Goal: Information Seeking & Learning: Learn about a topic

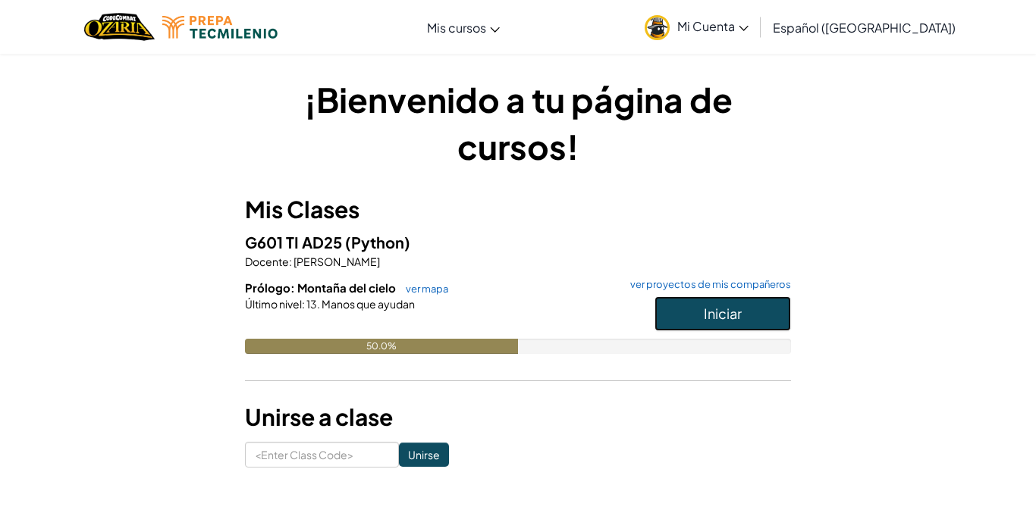
click at [733, 308] on span "Iniciar" at bounding box center [723, 313] width 38 height 17
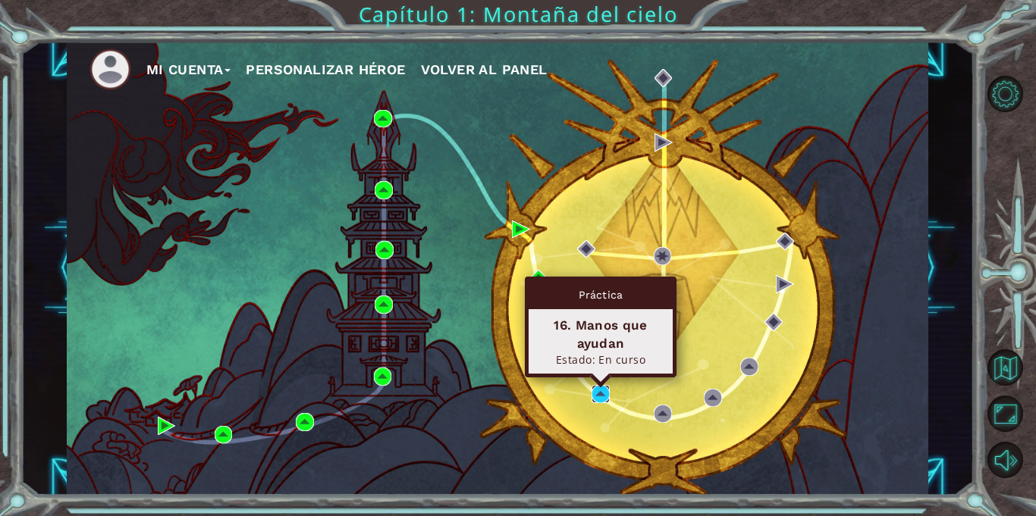
click at [604, 396] on img at bounding box center [601, 394] width 18 height 18
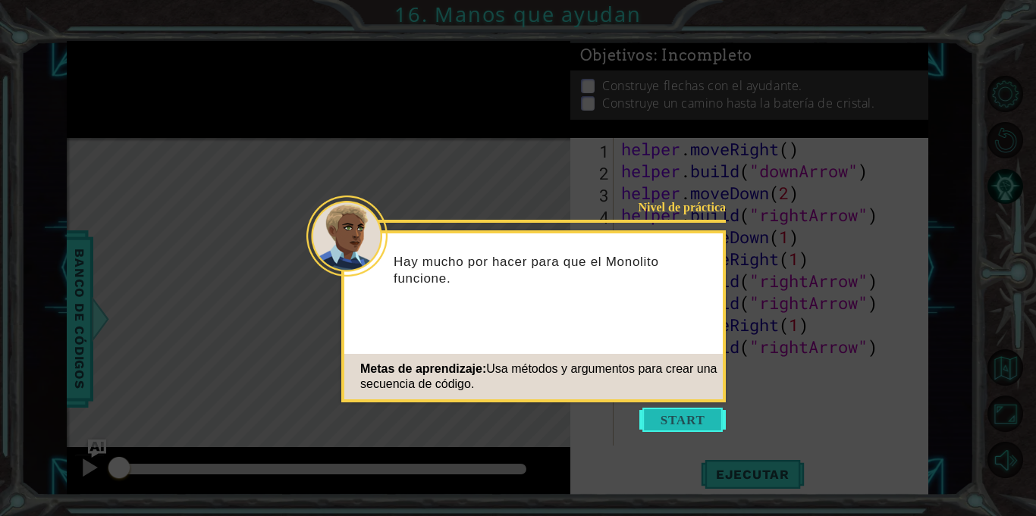
click at [676, 412] on button "Start" at bounding box center [682, 420] width 86 height 24
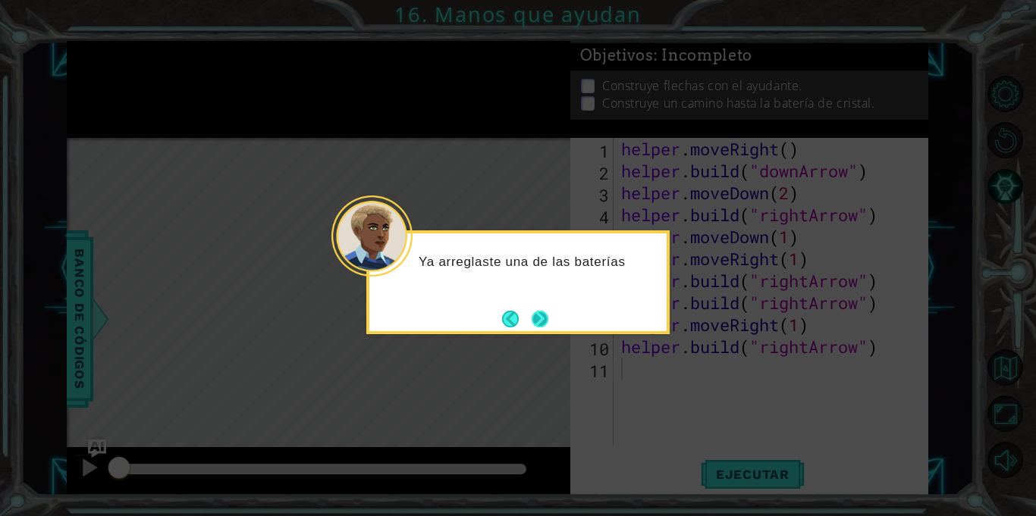
click at [538, 321] on button "Next" at bounding box center [540, 319] width 17 height 17
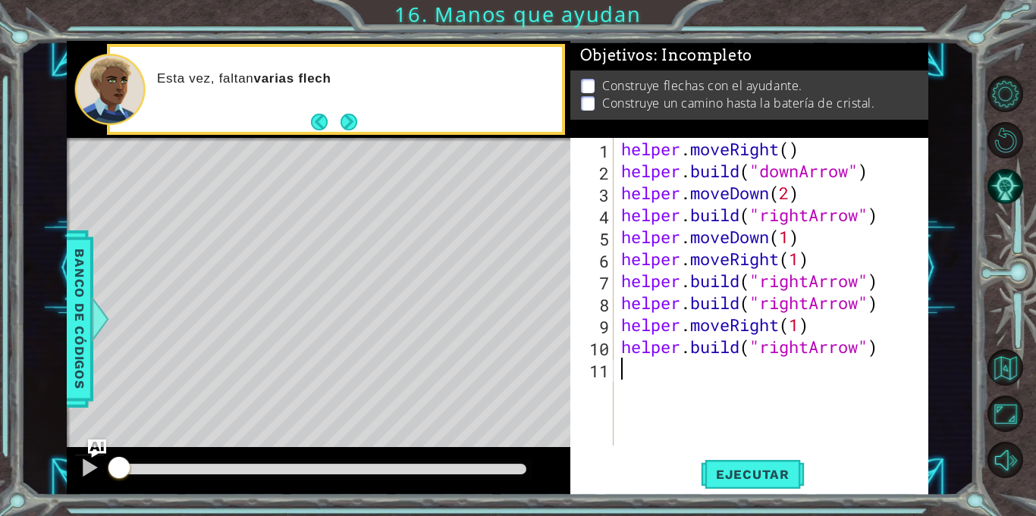
click at [651, 384] on div "helper . moveRight ( ) helper . build ( "downArrow" ) helper . moveDown ( 2 ) h…" at bounding box center [775, 314] width 314 height 352
click at [354, 130] on button "Next" at bounding box center [349, 122] width 17 height 17
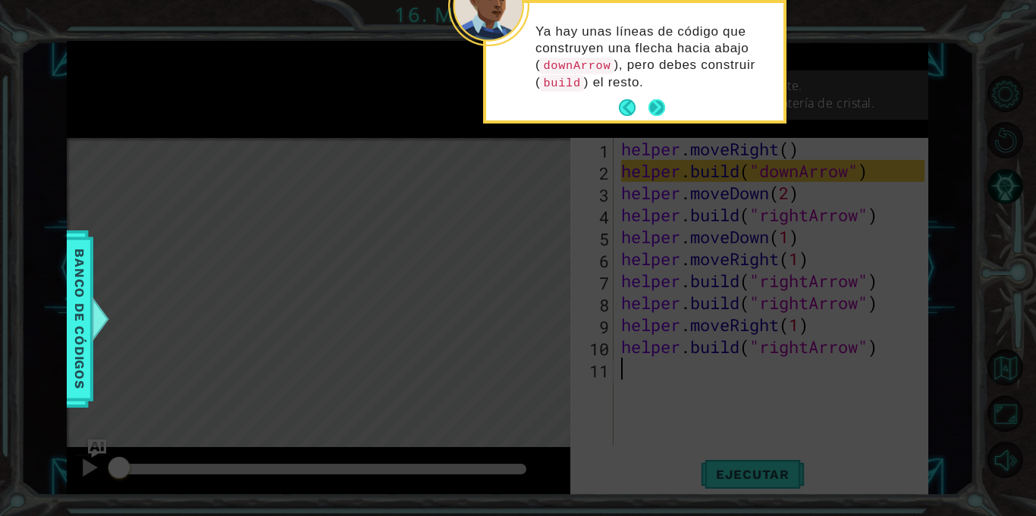
click at [651, 112] on button "Next" at bounding box center [656, 107] width 17 height 17
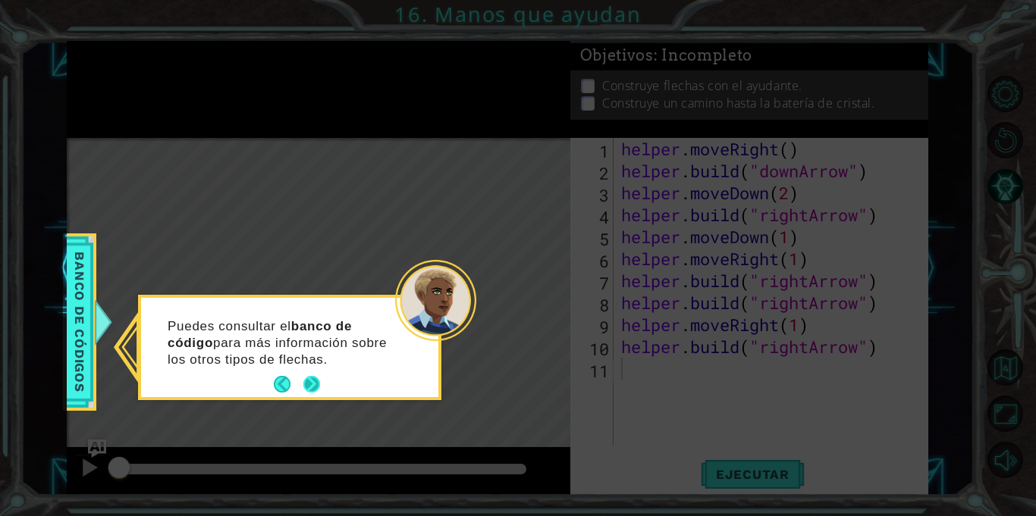
click at [317, 381] on button "Next" at bounding box center [311, 384] width 17 height 17
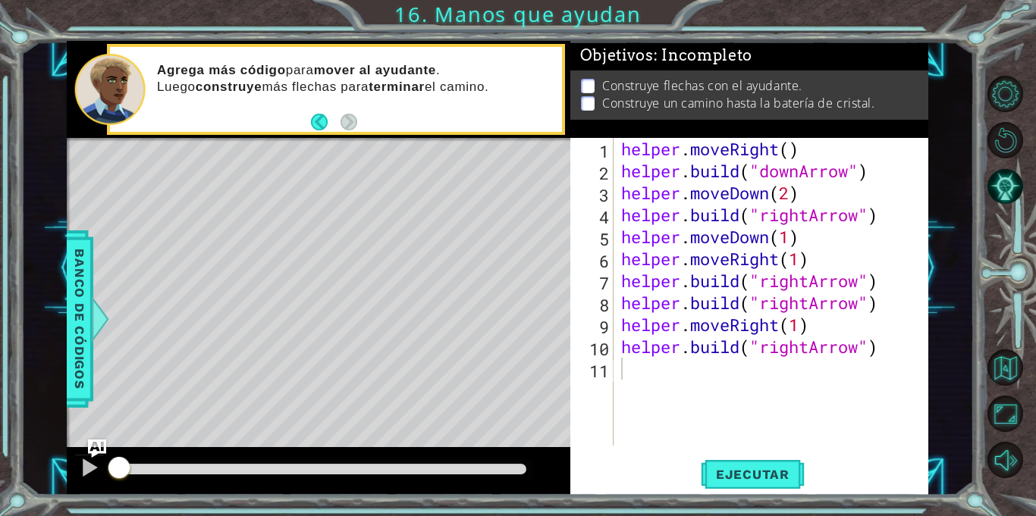
click at [677, 369] on div "helper . moveRight ( ) helper . build ( "downArrow" ) helper . moveDown ( 2 ) h…" at bounding box center [775, 314] width 314 height 352
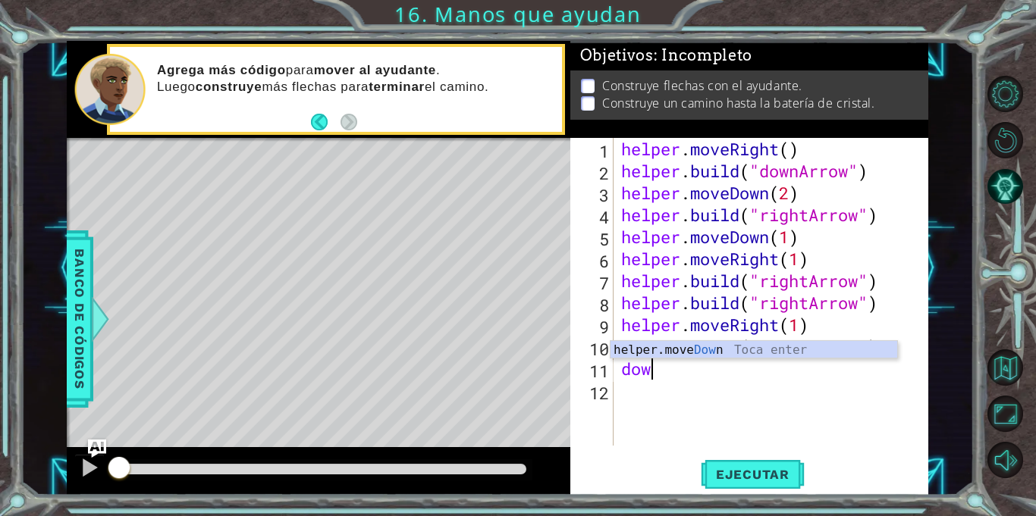
type textarea "d"
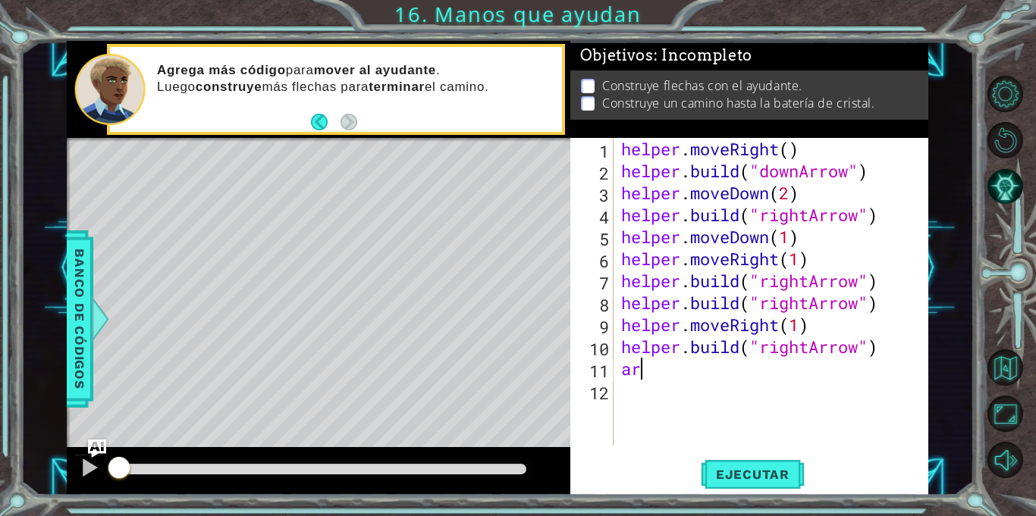
type textarea "a"
type textarea "[DOMAIN_NAME]("rightArrow")"
click at [646, 369] on div "helper . moveRight ( ) helper . build ( "downArrow" ) helper . moveDown ( 2 ) h…" at bounding box center [775, 314] width 314 height 352
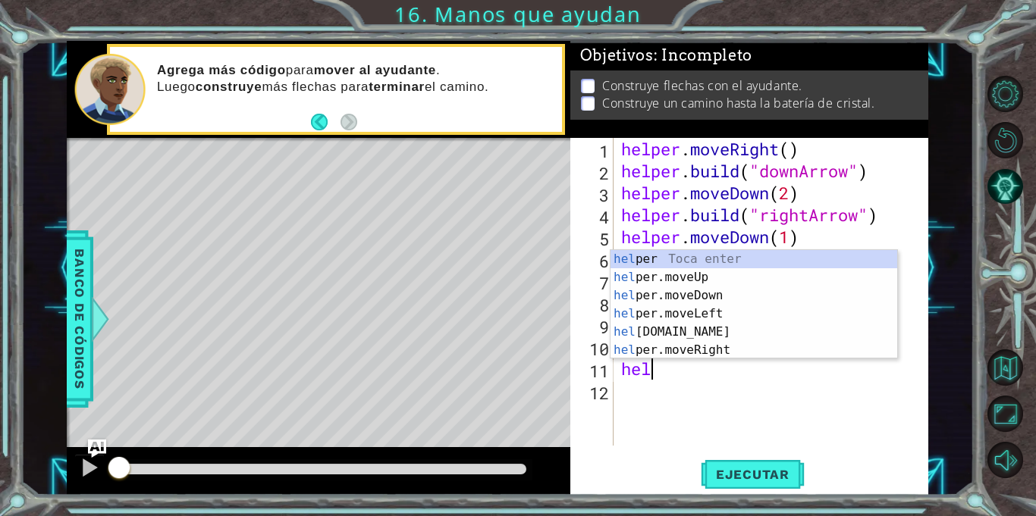
scroll to position [0, 2]
click at [696, 353] on div "helper Toca enter helper .moveUp Toca enter helper .moveDown Toca enter helper …" at bounding box center [753, 323] width 287 height 146
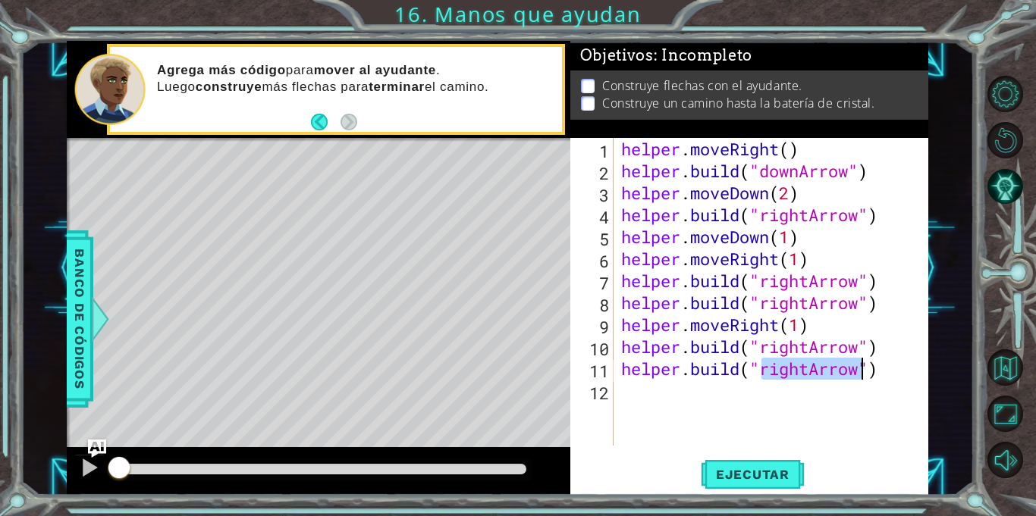
type textarea "[DOMAIN_NAME]("rightArrow")"
click at [810, 368] on div "helper . moveRight ( ) helper . build ( "downArrow" ) helper . moveDown ( 2 ) h…" at bounding box center [771, 292] width 306 height 308
click at [893, 372] on div "helper . moveRight ( ) helper . build ( "downArrow" ) helper . moveDown ( 2 ) h…" at bounding box center [775, 314] width 314 height 352
drag, startPoint x: 893, startPoint y: 372, endPoint x: 623, endPoint y: 368, distance: 270.0
click at [623, 368] on div "helper . moveRight ( ) helper . build ( "downArrow" ) helper . moveDown ( 2 ) h…" at bounding box center [775, 314] width 314 height 352
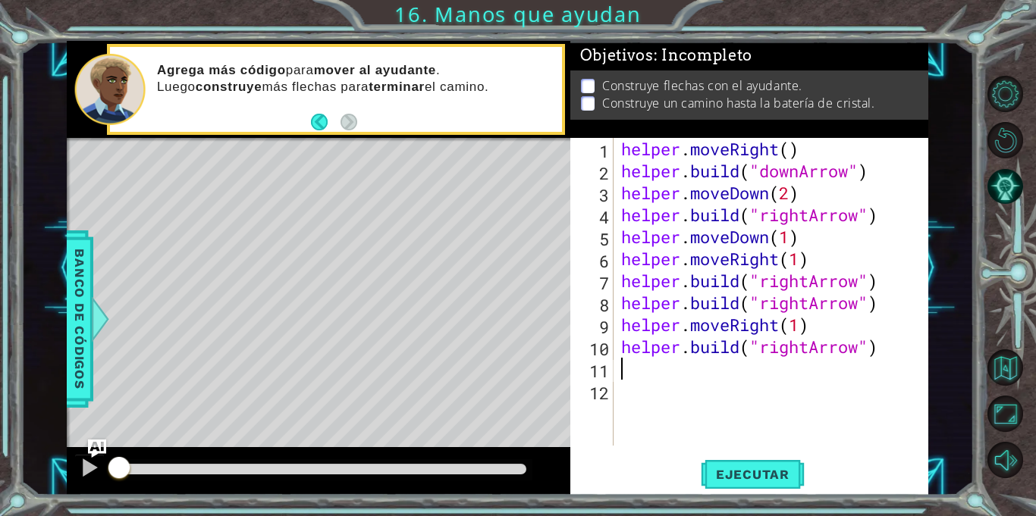
scroll to position [0, 0]
click at [809, 349] on div "helper . moveRight ( ) helper . build ( "downArrow" ) helper . moveDown ( 2 ) h…" at bounding box center [775, 314] width 314 height 352
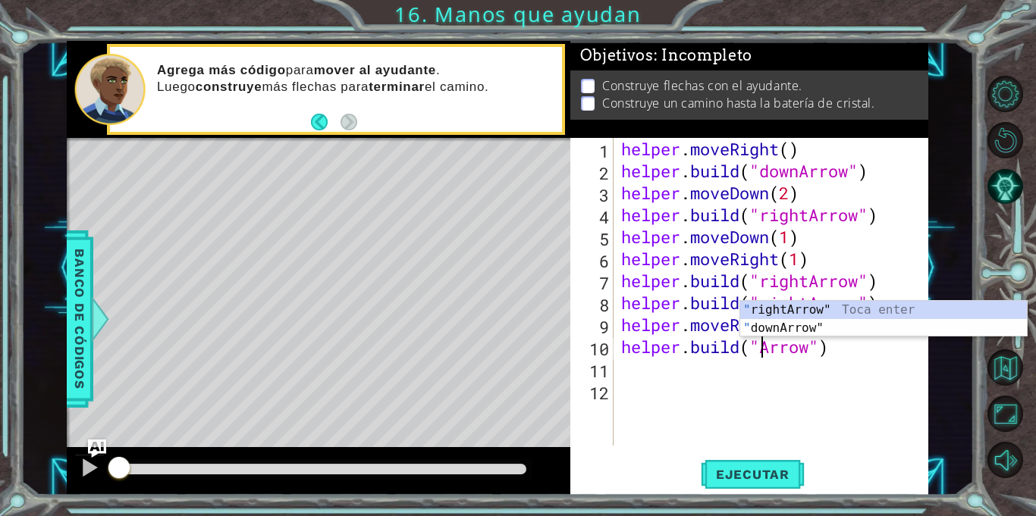
scroll to position [0, 7]
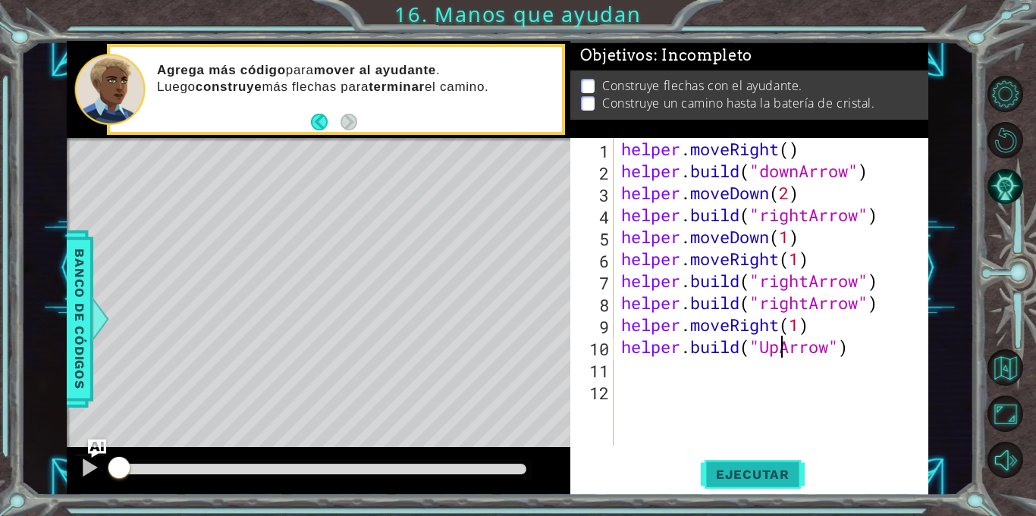
type textarea "[DOMAIN_NAME]("UpArrow")"
click at [742, 475] on span "Ejecutar" at bounding box center [753, 474] width 104 height 15
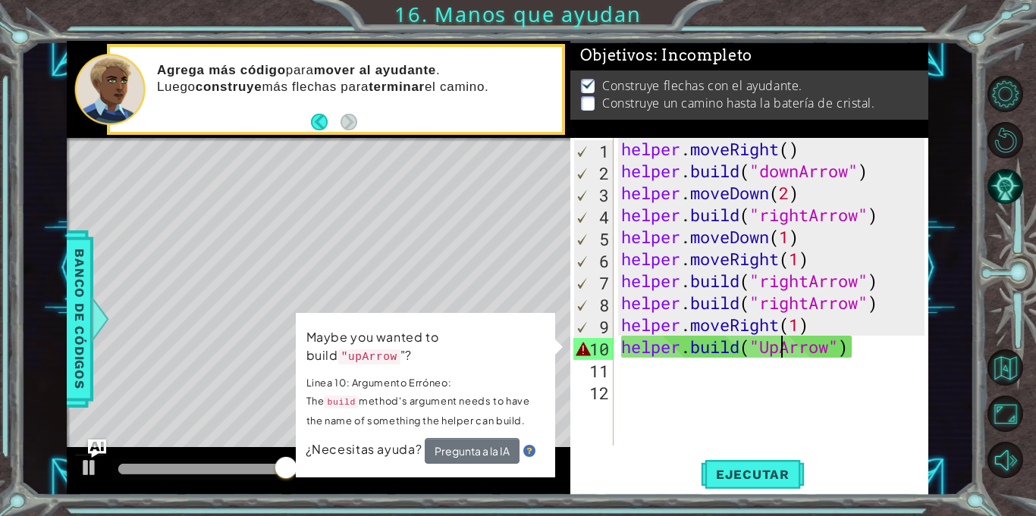
click at [623, 435] on div "helper . moveRight ( ) helper . build ( "downArrow" ) helper . moveDown ( 2 ) h…" at bounding box center [775, 314] width 314 height 352
click at [538, 438] on div "¿Necesitas ayuda? Pregunta a la IA" at bounding box center [426, 451] width 240 height 26
click at [361, 441] on span "¿Necesitas ayuda?" at bounding box center [365, 449] width 119 height 16
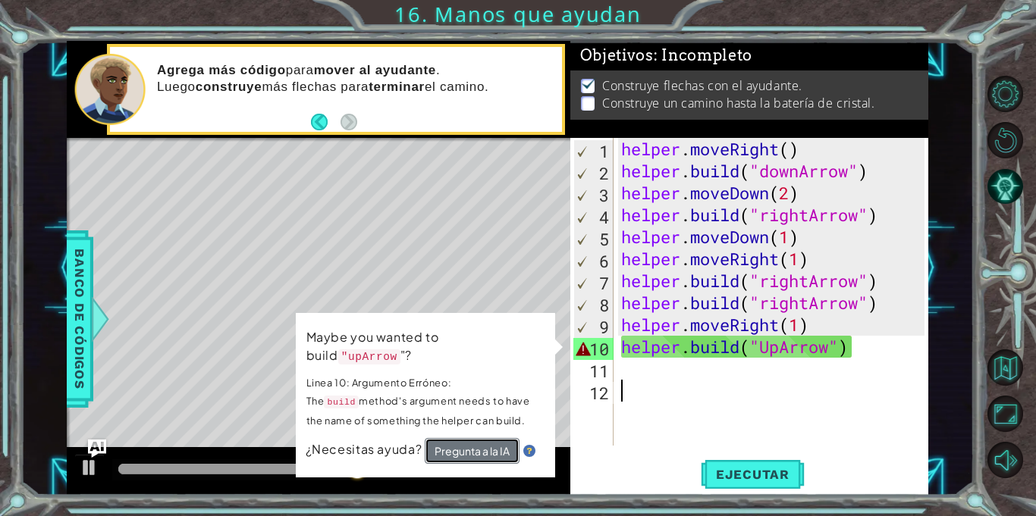
click at [463, 438] on button "Pregunta a la IA" at bounding box center [472, 451] width 95 height 26
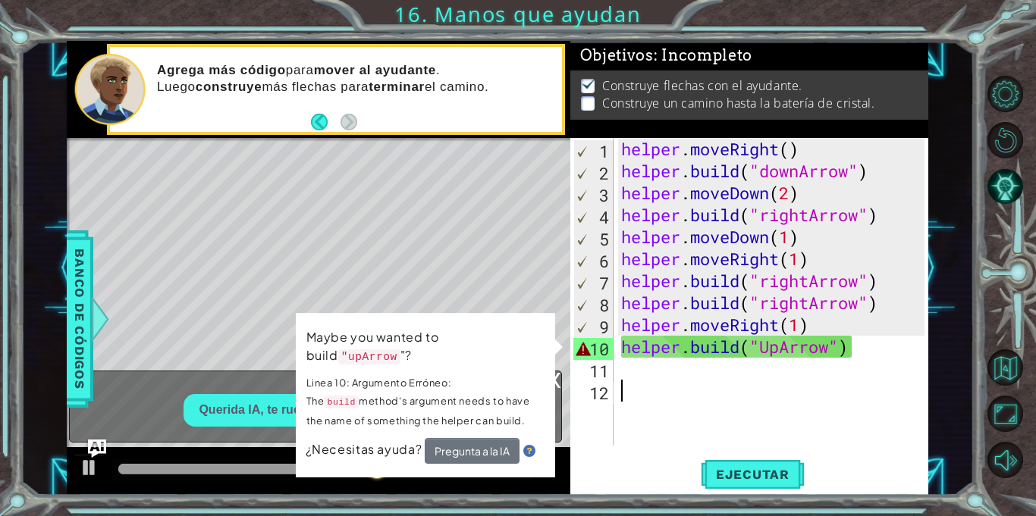
click at [472, 398] on p "Linea 10: Argumento Erróneo: The build method's argument needs to have the name…" at bounding box center [425, 402] width 238 height 56
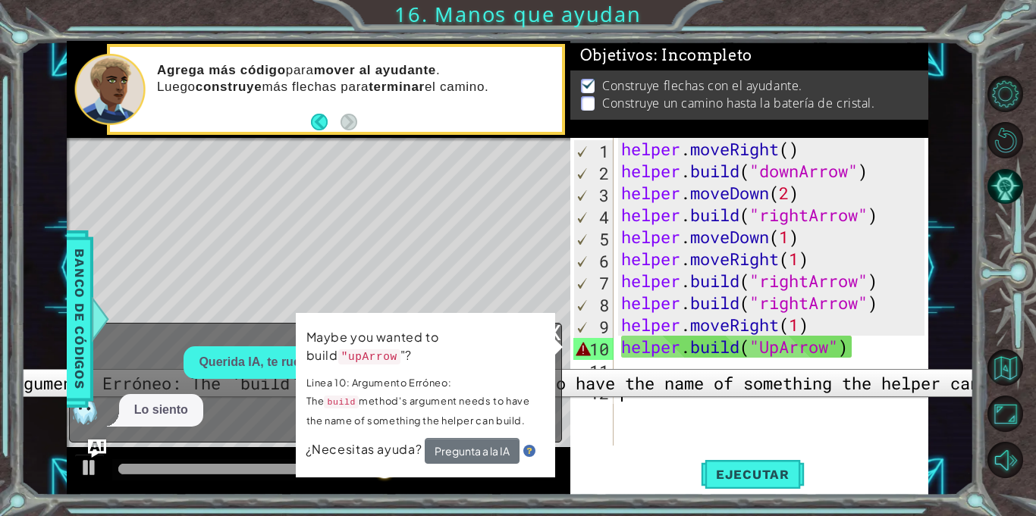
click at [610, 358] on div "10" at bounding box center [593, 349] width 40 height 22
type textarea "[DOMAIN_NAME]("UpArrow")"
click at [610, 358] on div "10" at bounding box center [593, 349] width 40 height 22
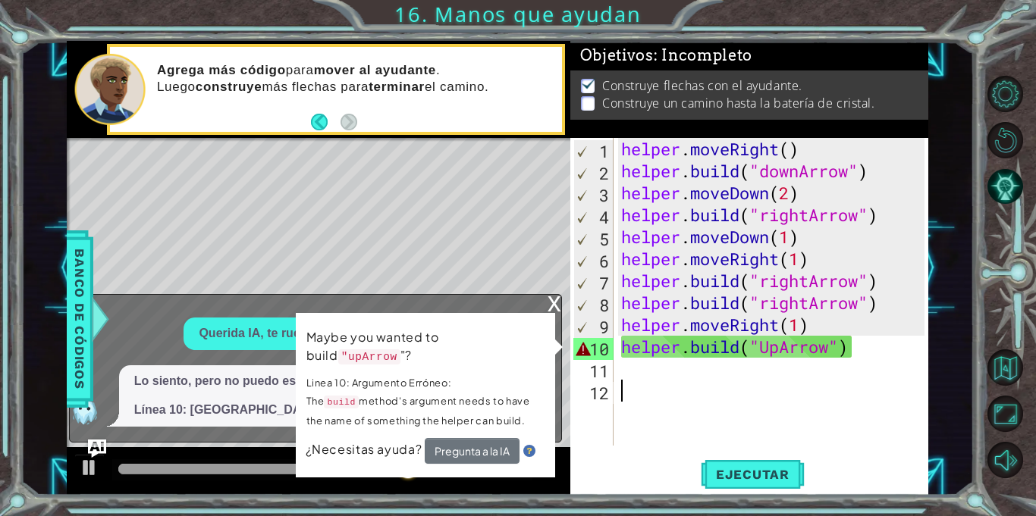
click at [543, 321] on div "Maybe you wanted to build "upArrow "? Linea 10: Argumento Erróneo: The build me…" at bounding box center [425, 395] width 259 height 165
click at [543, 321] on div "Maybe you wanted to build "upArrow "? Linea 10: Argumento Erróneo: The build me…" at bounding box center [425, 395] width 261 height 167
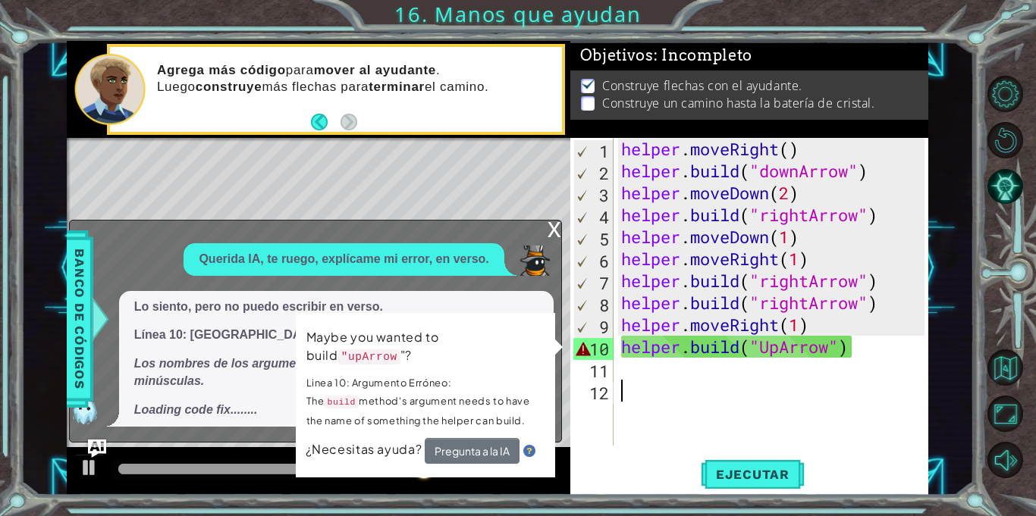
click at [631, 347] on div "helper . moveRight ( ) helper . build ( "downArrow" ) helper . moveDown ( 2 ) h…" at bounding box center [775, 314] width 314 height 352
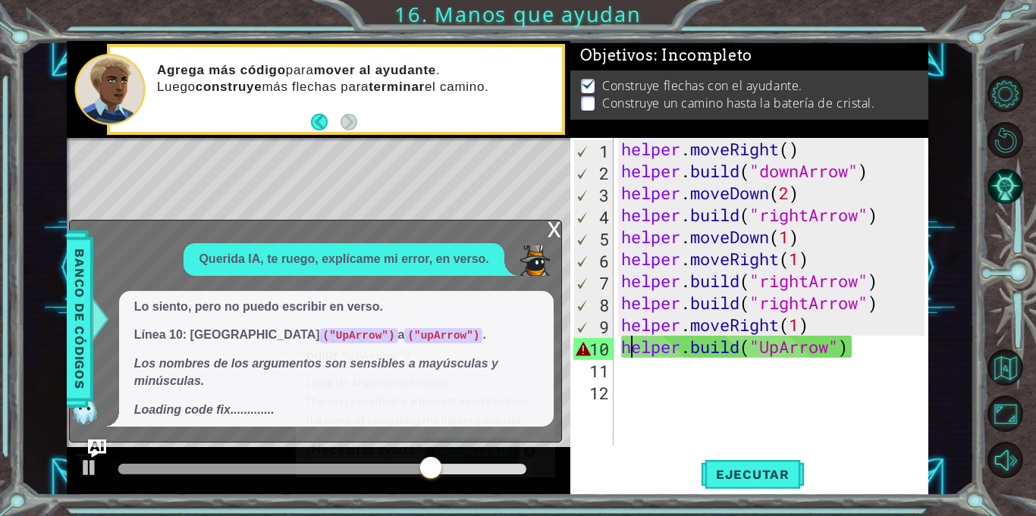
click at [657, 345] on div "helper . moveRight ( ) helper . build ( "downArrow" ) helper . moveDown ( 2 ) h…" at bounding box center [775, 314] width 314 height 352
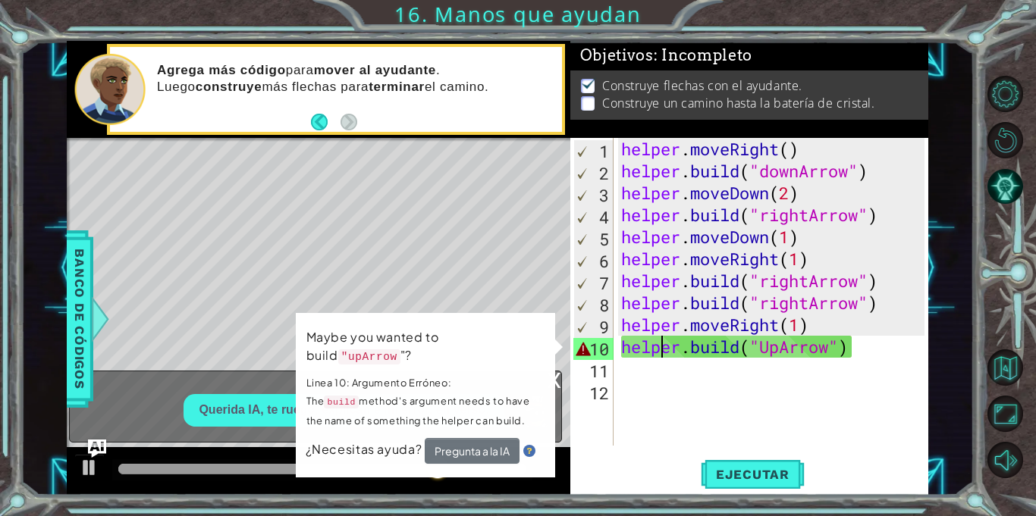
click at [733, 341] on div "helper . moveRight ( ) helper . build ( "downArrow" ) helper . moveDown ( 2 ) h…" at bounding box center [775, 314] width 314 height 352
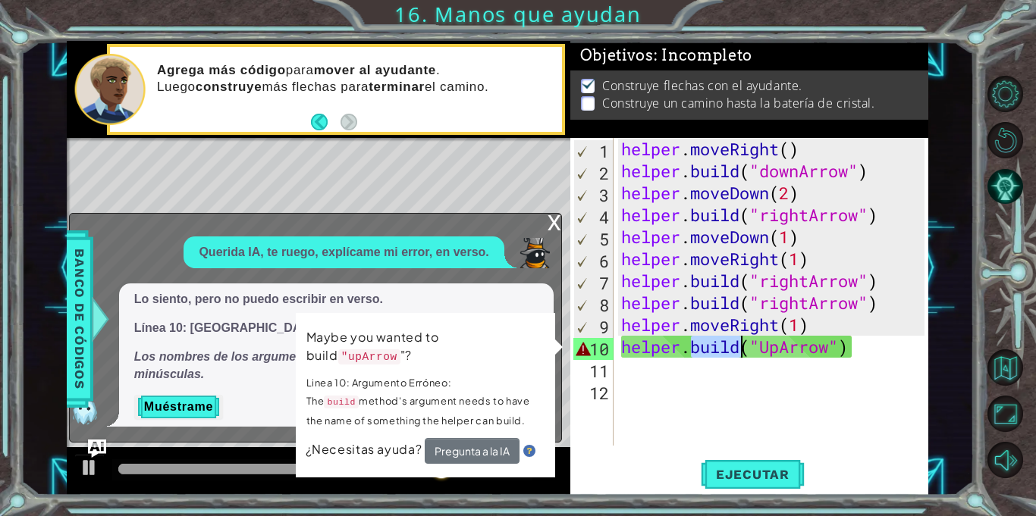
click at [733, 341] on div "helper . moveRight ( ) helper . build ( "downArrow" ) helper . moveDown ( 2 ) h…" at bounding box center [775, 314] width 314 height 352
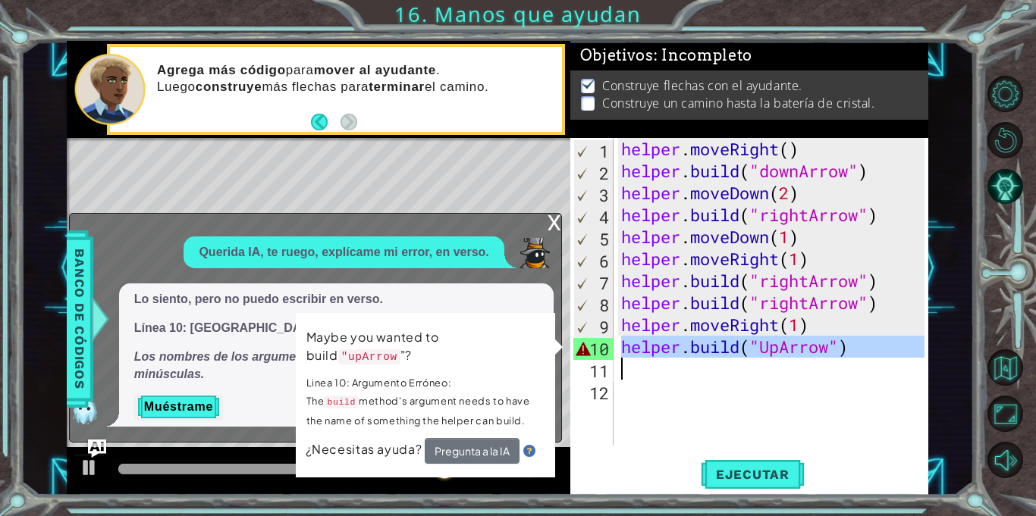
click at [733, 341] on div "helper . moveRight ( ) helper . build ( "downArrow" ) helper . moveDown ( 2 ) h…" at bounding box center [771, 292] width 306 height 308
click at [733, 341] on div "helper . moveRight ( ) helper . build ( "downArrow" ) helper . moveDown ( 2 ) h…" at bounding box center [775, 314] width 314 height 352
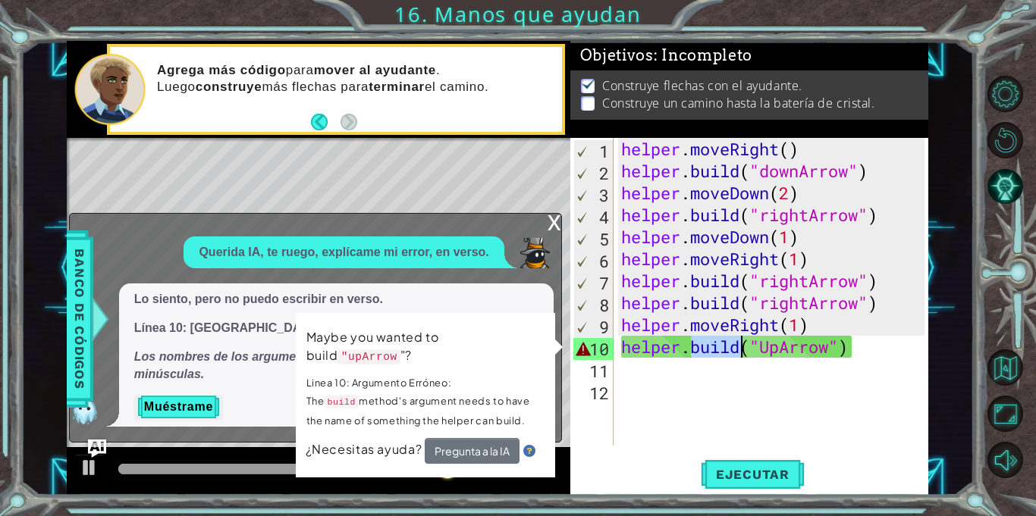
click at [733, 341] on div "helper . moveRight ( ) helper . build ( "downArrow" ) helper . moveDown ( 2 ) h…" at bounding box center [775, 314] width 314 height 352
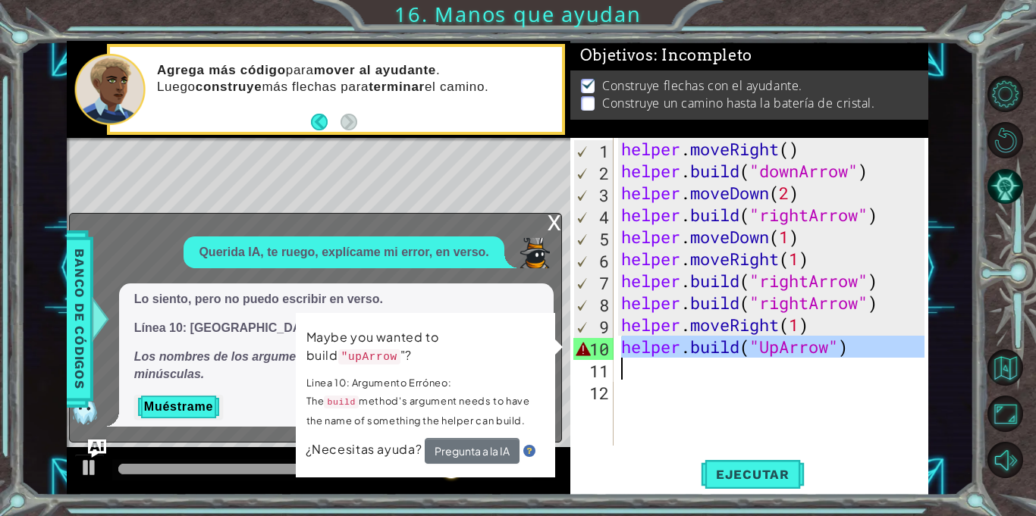
click at [733, 341] on div "helper . moveRight ( ) helper . build ( "downArrow" ) helper . moveDown ( 2 ) h…" at bounding box center [771, 292] width 306 height 308
click at [733, 341] on div "helper . moveRight ( ) helper . build ( "downArrow" ) helper . moveDown ( 2 ) h…" at bounding box center [775, 314] width 314 height 352
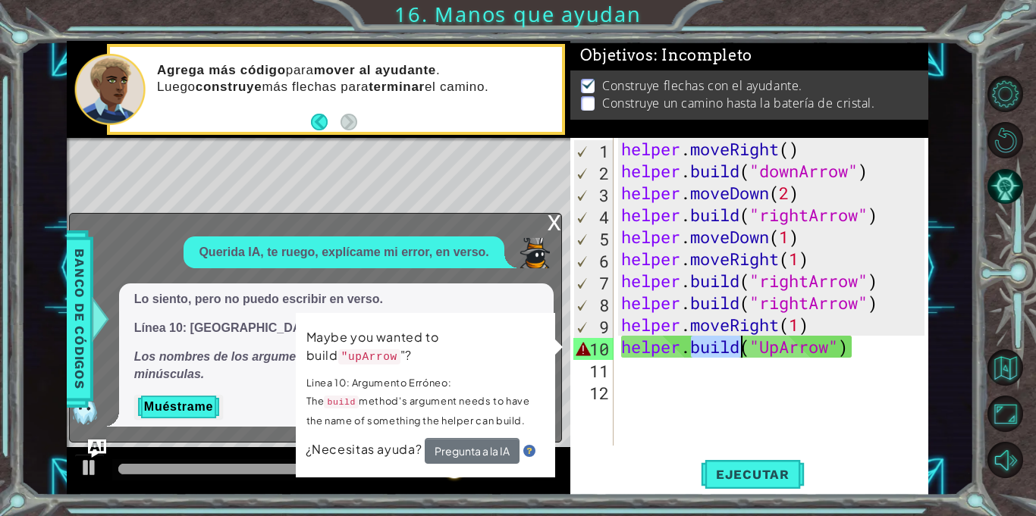
click at [733, 341] on div "helper . moveRight ( ) helper . build ( "downArrow" ) helper . moveDown ( 2 ) h…" at bounding box center [775, 314] width 314 height 352
click at [733, 341] on div "helper . moveRight ( ) helper . build ( "downArrow" ) helper . moveDown ( 2 ) h…" at bounding box center [771, 292] width 306 height 308
click at [733, 341] on div "helper . moveRight ( ) helper . build ( "downArrow" ) helper . moveDown ( 2 ) h…" at bounding box center [775, 314] width 314 height 352
click at [733, 341] on div "helper . moveRight ( ) helper . build ( "downArrow" ) helper . moveDown ( 2 ) h…" at bounding box center [771, 292] width 306 height 308
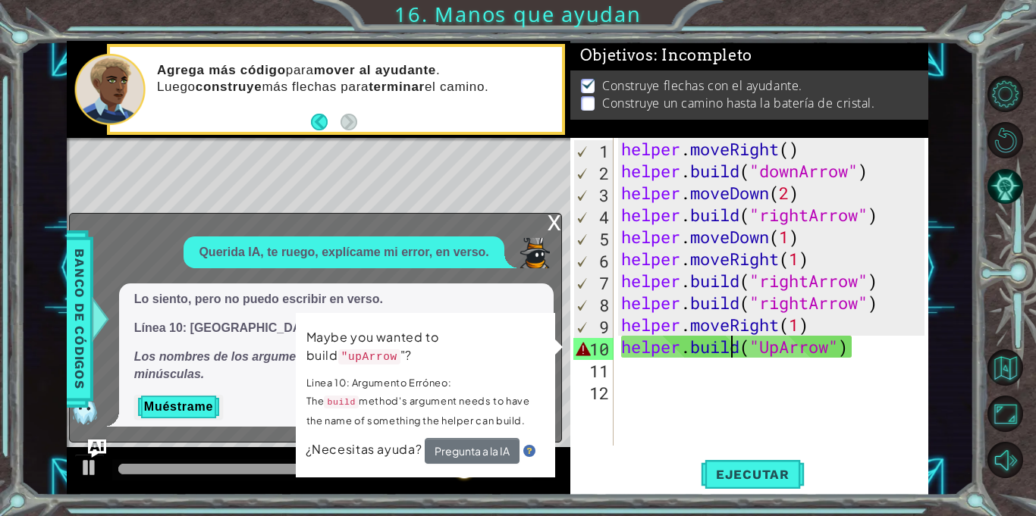
click at [733, 341] on div "helper . moveRight ( ) helper . build ( "downArrow" ) helper . moveDown ( 2 ) h…" at bounding box center [775, 314] width 314 height 352
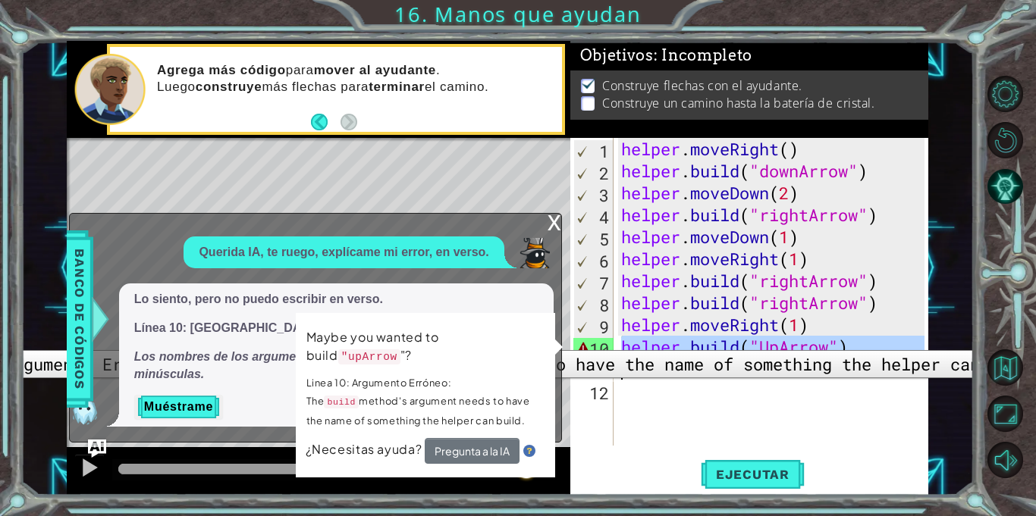
click at [595, 339] on div "10" at bounding box center [593, 349] width 40 height 22
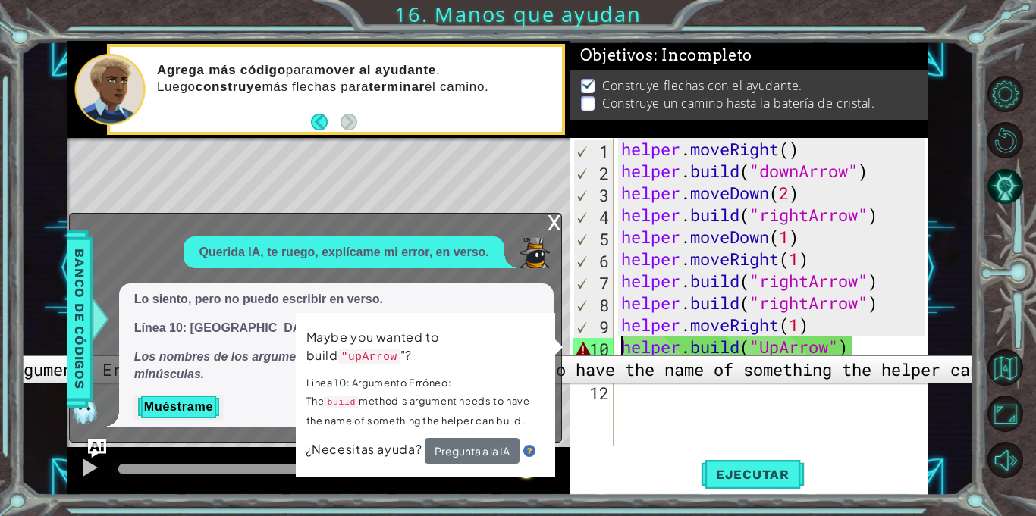
click at [607, 344] on div "10" at bounding box center [593, 349] width 40 height 22
type textarea "[DOMAIN_NAME]("UpArrow")"
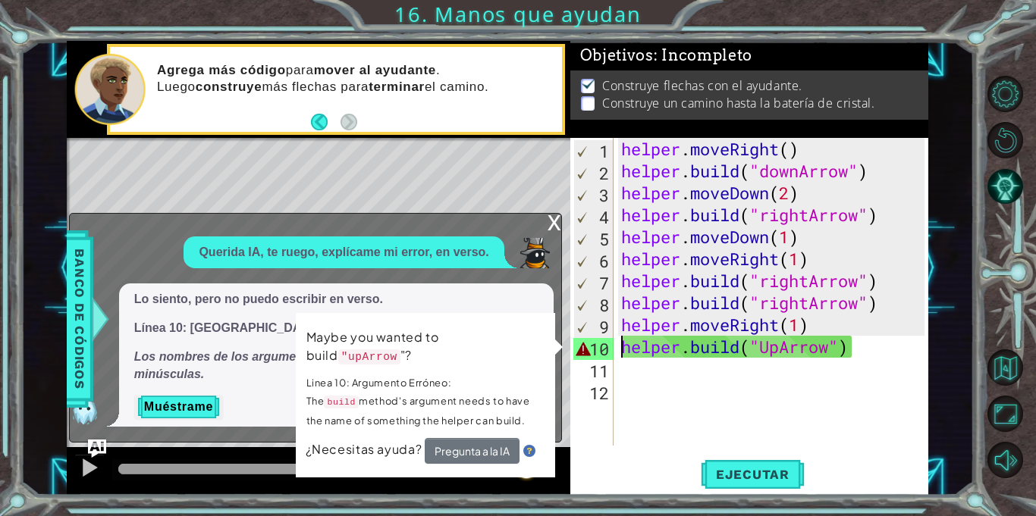
click at [554, 223] on div "x" at bounding box center [555, 221] width 14 height 15
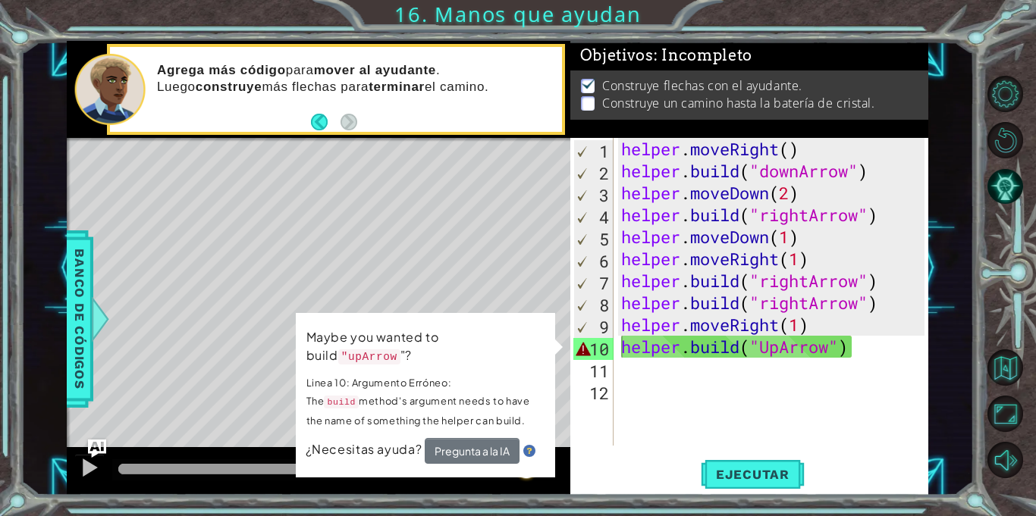
click at [569, 376] on div "Level Map" at bounding box center [417, 361] width 701 height 447
click at [679, 341] on div "helper . moveRight ( ) helper . build ( "downArrow" ) helper . moveDown ( 2 ) h…" at bounding box center [775, 314] width 314 height 352
click at [708, 349] on div "helper . moveRight ( ) helper . build ( "downArrow" ) helper . moveDown ( 2 ) h…" at bounding box center [775, 314] width 314 height 352
click at [736, 348] on div "helper . moveRight ( ) helper . build ( "downArrow" ) helper . moveDown ( 2 ) h…" at bounding box center [775, 314] width 314 height 352
click at [819, 366] on div "helper . moveRight ( ) helper . build ( "downArrow" ) helper . moveDown ( 2 ) h…" at bounding box center [775, 314] width 314 height 352
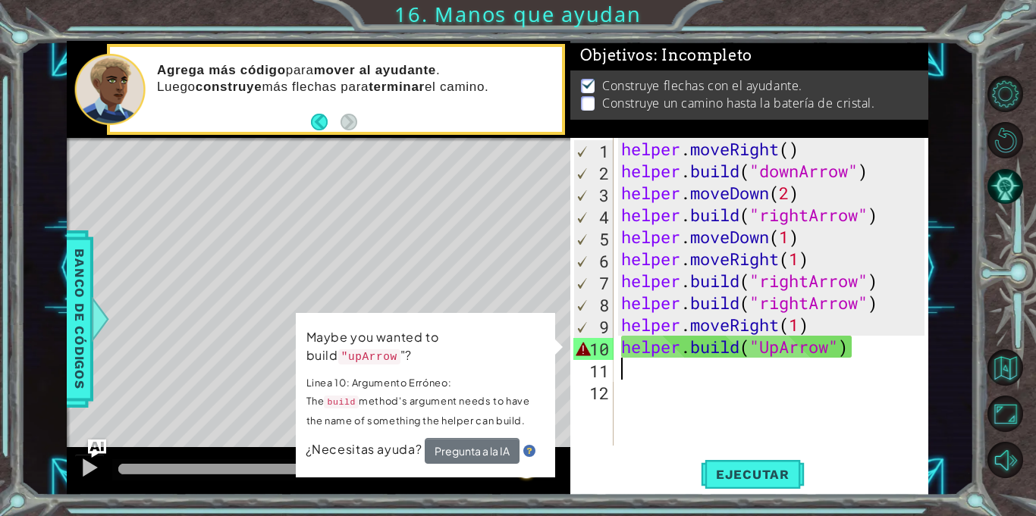
click at [783, 350] on div "helper . moveRight ( ) helper . build ( "downArrow" ) helper . moveDown ( 2 ) h…" at bounding box center [775, 314] width 314 height 352
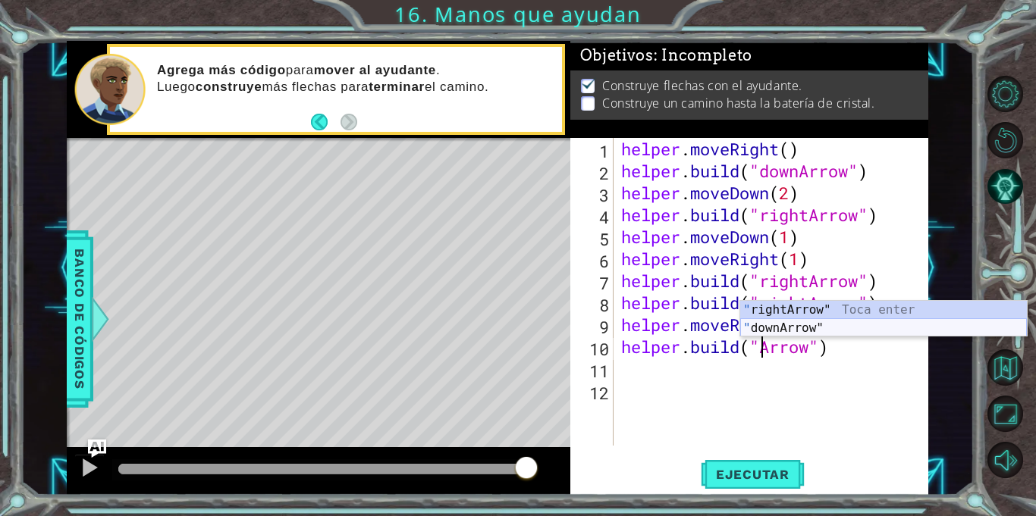
click at [813, 331] on div "" rightArrow" Toca enter " downArrow" Toca enter" at bounding box center [883, 337] width 287 height 73
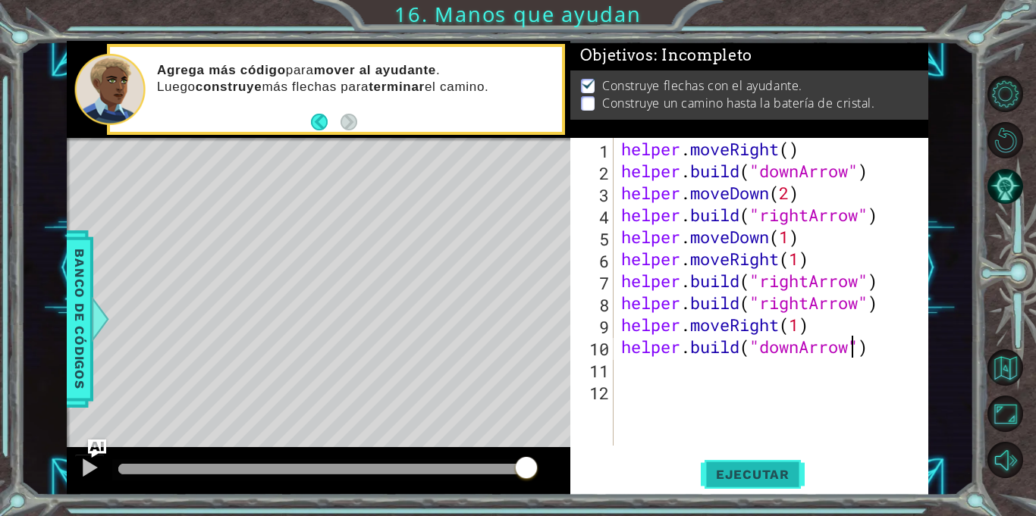
click at [766, 469] on span "Ejecutar" at bounding box center [753, 474] width 104 height 15
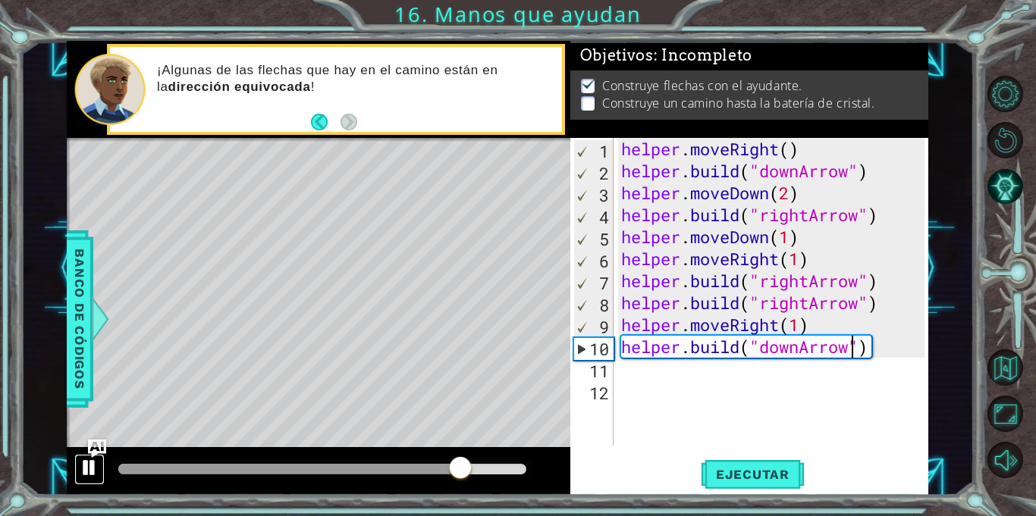
click at [91, 466] on div at bounding box center [90, 468] width 20 height 20
click at [802, 352] on div "helper . moveRight ( ) helper . build ( "downArrow" ) helper . moveDown ( 2 ) h…" at bounding box center [775, 314] width 314 height 352
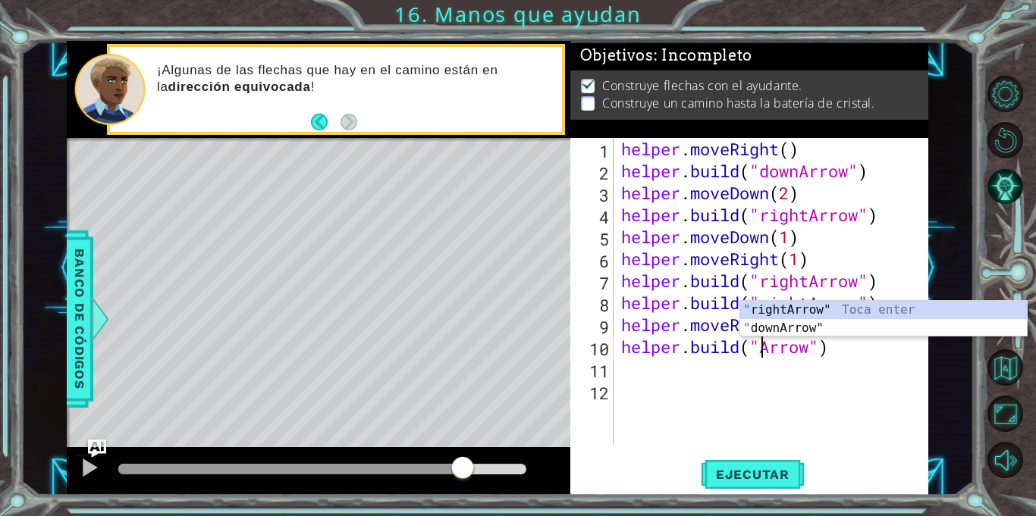
scroll to position [0, 7]
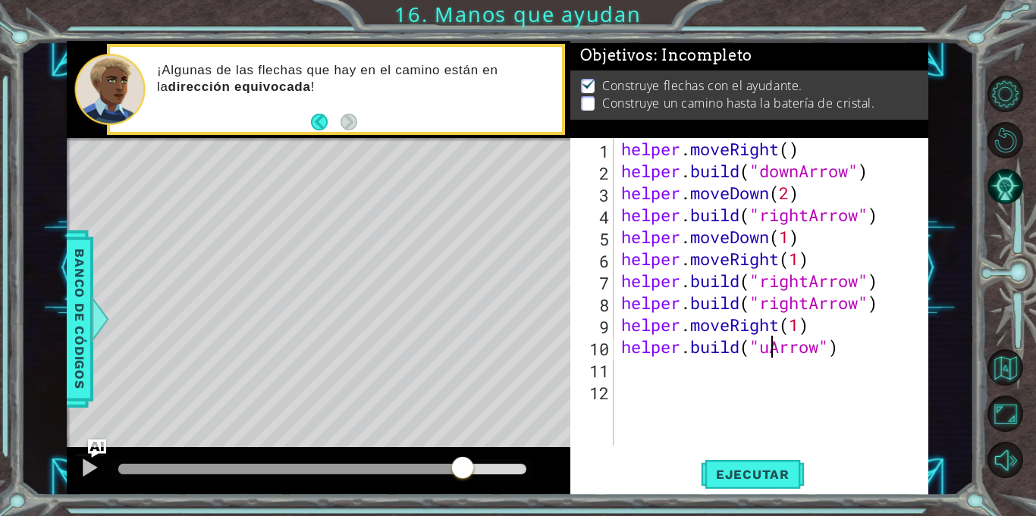
type textarea "[DOMAIN_NAME]("upArrow")"
click at [834, 368] on div "helper . moveRight ( ) helper . build ( "downArrow" ) helper . moveDown ( 2 ) h…" at bounding box center [775, 314] width 314 height 352
click at [767, 319] on div "helper . moveRight ( ) helper . build ( "downArrow" ) helper . moveDown ( 2 ) h…" at bounding box center [775, 314] width 314 height 352
type textarea "helper.moveRight(1)"
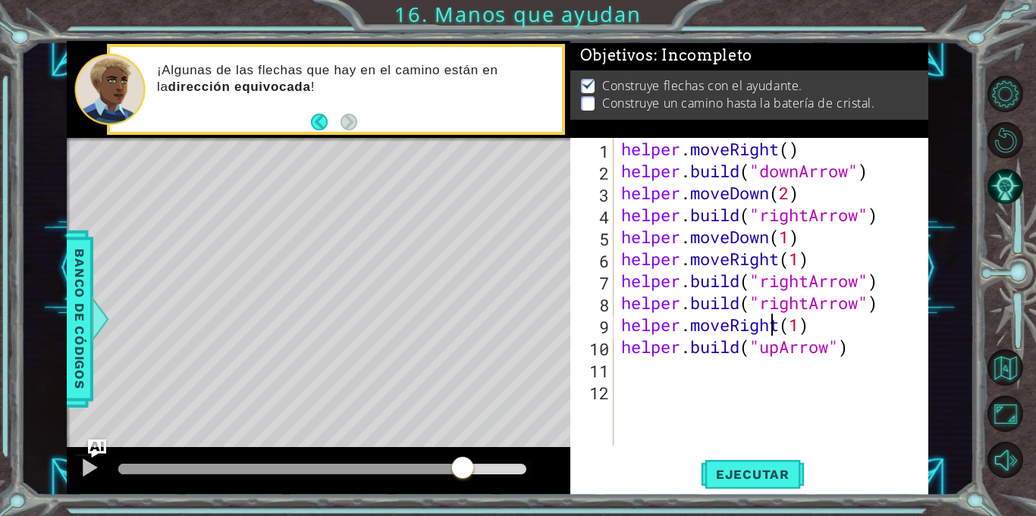
click at [767, 322] on div "helper . moveRight ( ) helper . build ( "downArrow" ) helper . moveDown ( 2 ) h…" at bounding box center [775, 314] width 314 height 352
click at [720, 330] on div "helper . moveRight ( ) helper . build ( "downArrow" ) helper . moveDown ( 2 ) h…" at bounding box center [775, 314] width 314 height 352
click at [711, 388] on div "helper . moveRight ( ) helper . build ( "downArrow" ) helper . moveDown ( 2 ) h…" at bounding box center [775, 314] width 314 height 352
click at [676, 382] on div "helper . moveRight ( ) helper . build ( "downArrow" ) helper . moveDown ( 2 ) h…" at bounding box center [775, 314] width 314 height 352
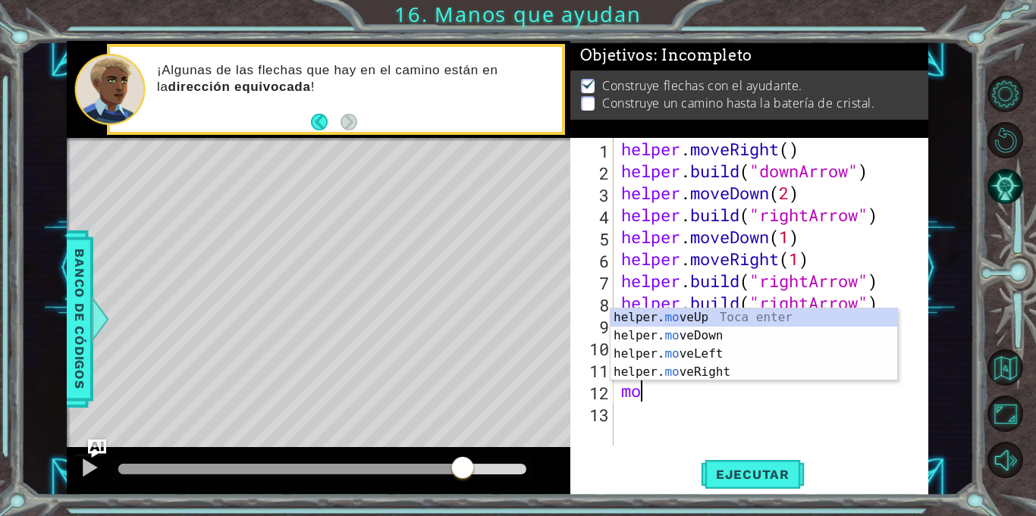
type textarea "m"
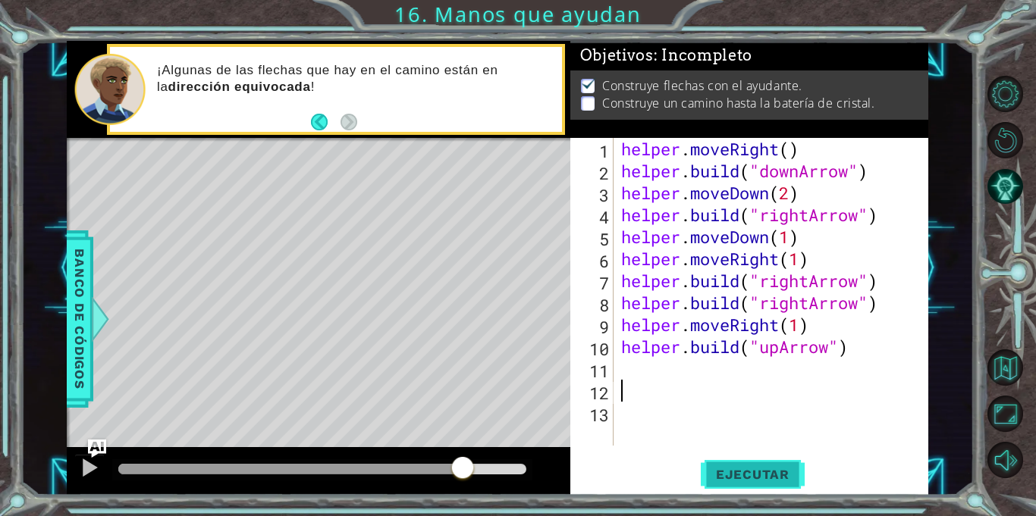
click at [760, 475] on span "Ejecutar" at bounding box center [753, 474] width 104 height 15
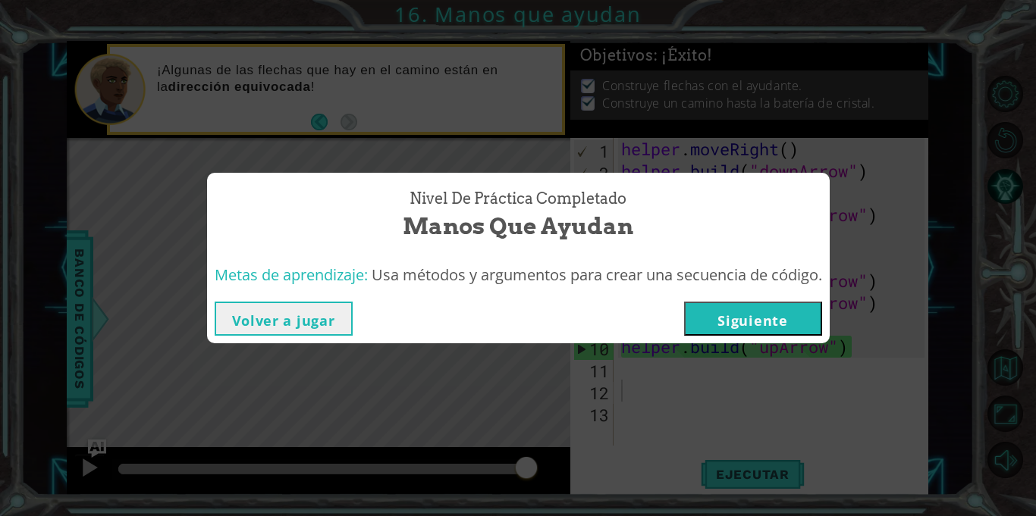
click at [780, 321] on button "Siguiente" at bounding box center [753, 319] width 138 height 34
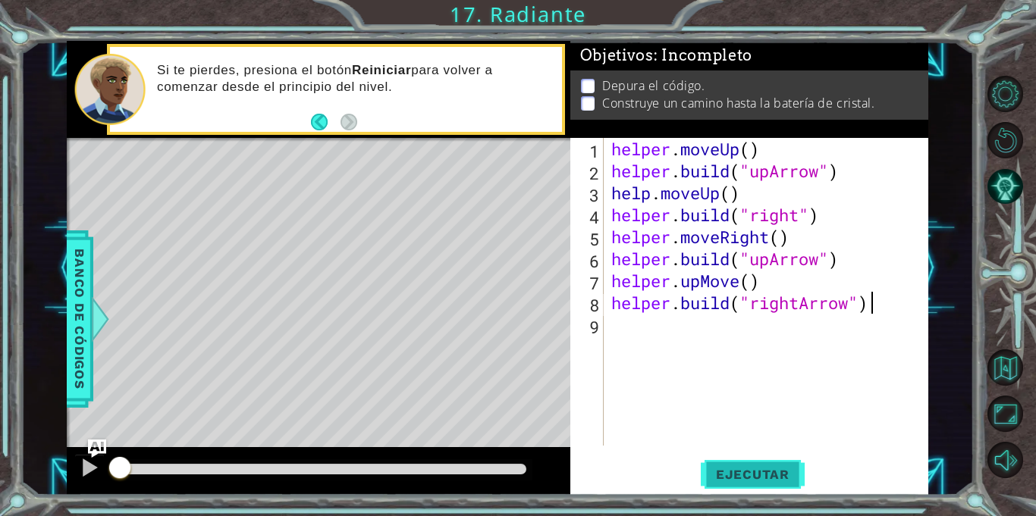
click at [764, 470] on span "Ejecutar" at bounding box center [753, 474] width 104 height 15
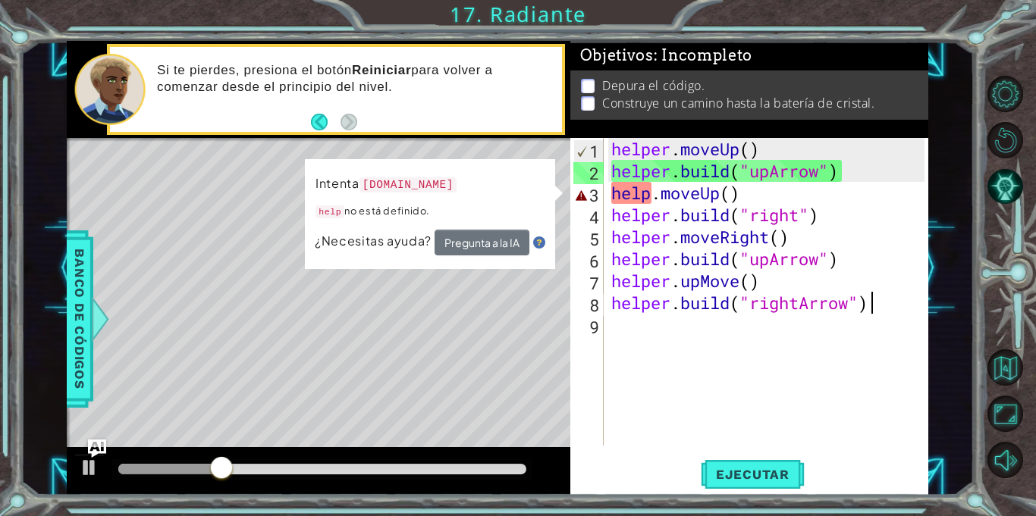
click at [652, 201] on div "helper . moveUp ( ) helper . build ( "upArrow" ) help . moveUp ( ) helper . bui…" at bounding box center [770, 314] width 324 height 352
type textarea "helper.moveUp()"
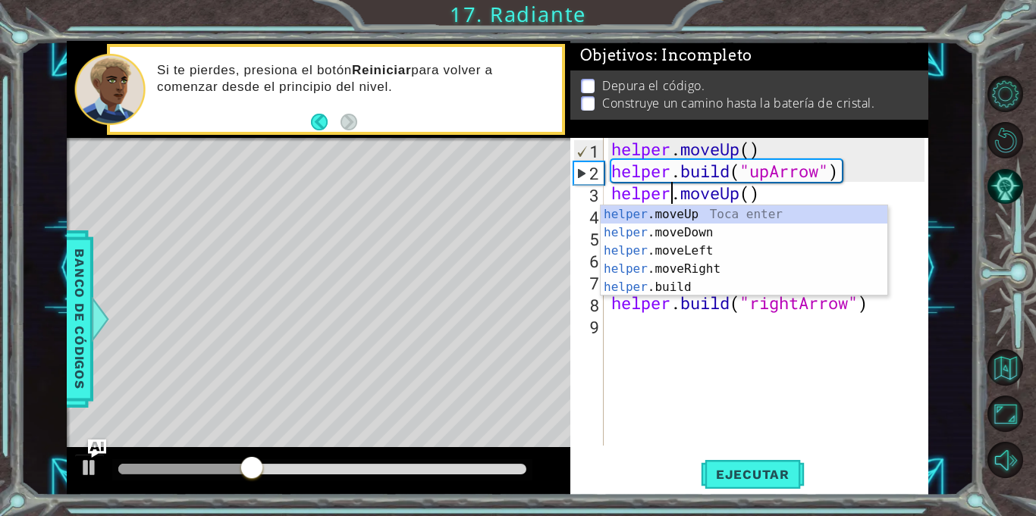
click at [736, 398] on div "helper . moveUp ( ) helper . build ( "upArrow" ) helper . moveUp ( ) helper . b…" at bounding box center [770, 314] width 324 height 352
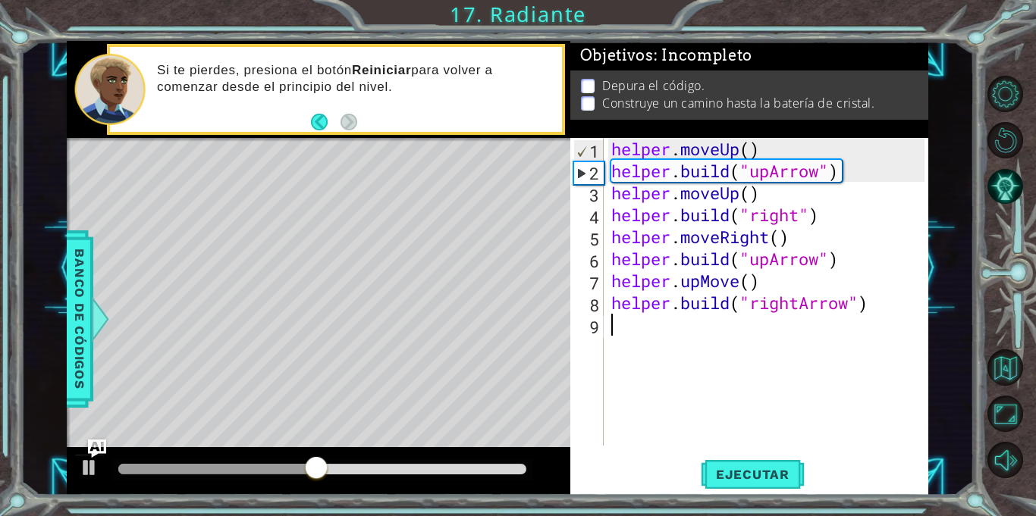
click at [736, 398] on div "helper . moveUp ( ) helper . build ( "upArrow" ) helper . moveUp ( ) helper . b…" at bounding box center [770, 314] width 324 height 352
click at [741, 476] on span "Ejecutar" at bounding box center [753, 474] width 104 height 15
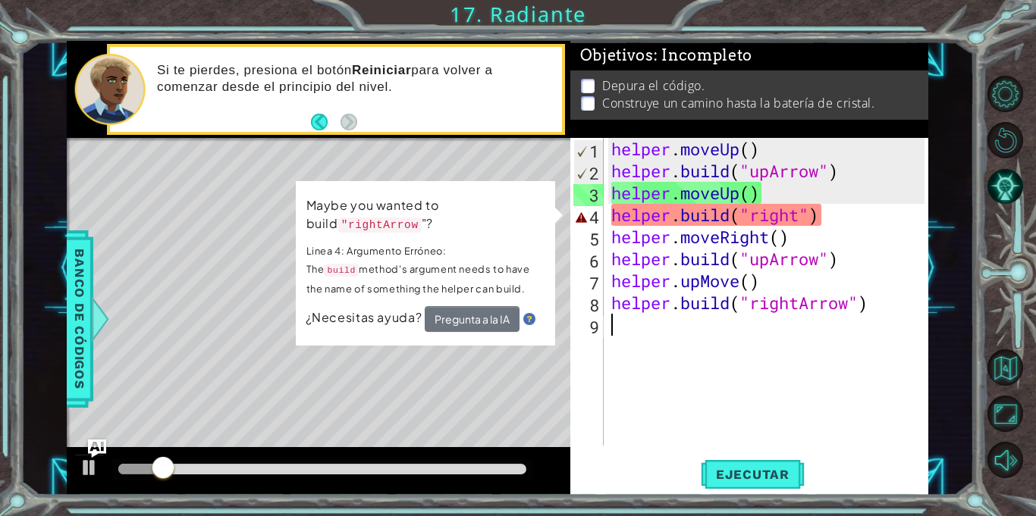
click at [807, 220] on div "helper . moveUp ( ) helper . build ( "upArrow" ) helper . moveUp ( ) helper . b…" at bounding box center [770, 314] width 324 height 352
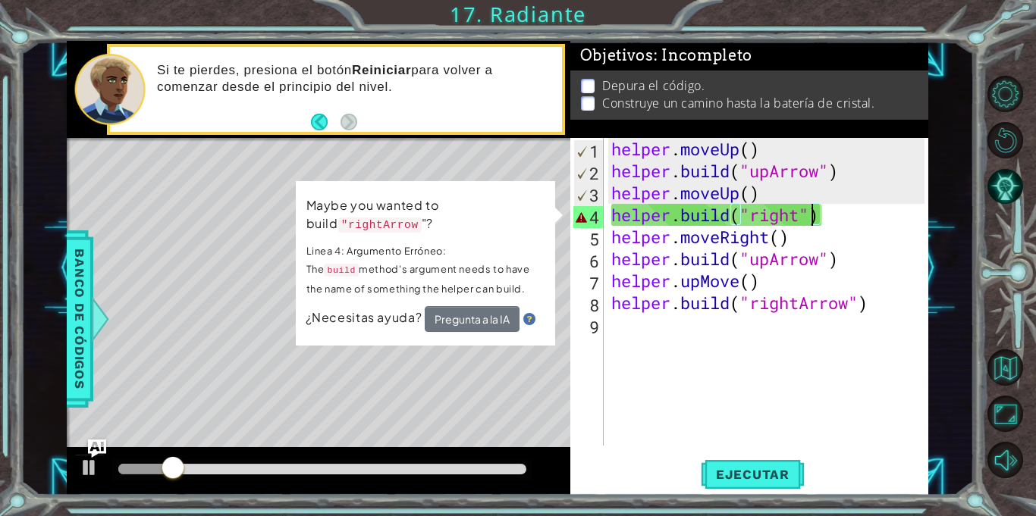
click at [805, 218] on div "helper . moveUp ( ) helper . build ( "upArrow" ) helper . moveUp ( ) helper . b…" at bounding box center [770, 314] width 324 height 352
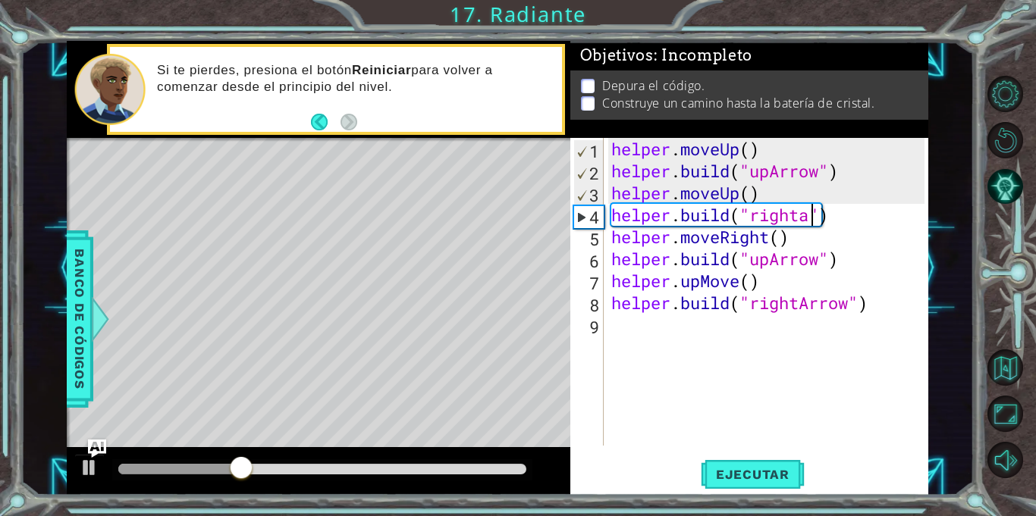
scroll to position [0, 9]
type textarea "[DOMAIN_NAME]("rightArrow")"
click at [817, 344] on div "helper . moveUp ( ) helper . build ( "upArrow" ) helper . moveUp ( ) helper . b…" at bounding box center [770, 314] width 324 height 352
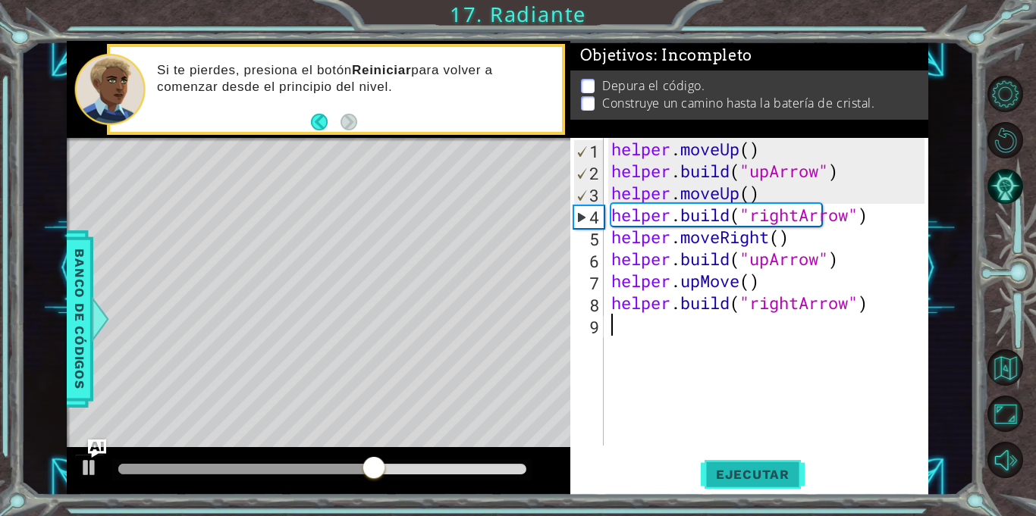
click at [752, 464] on button "Ejecutar" at bounding box center [753, 475] width 104 height 36
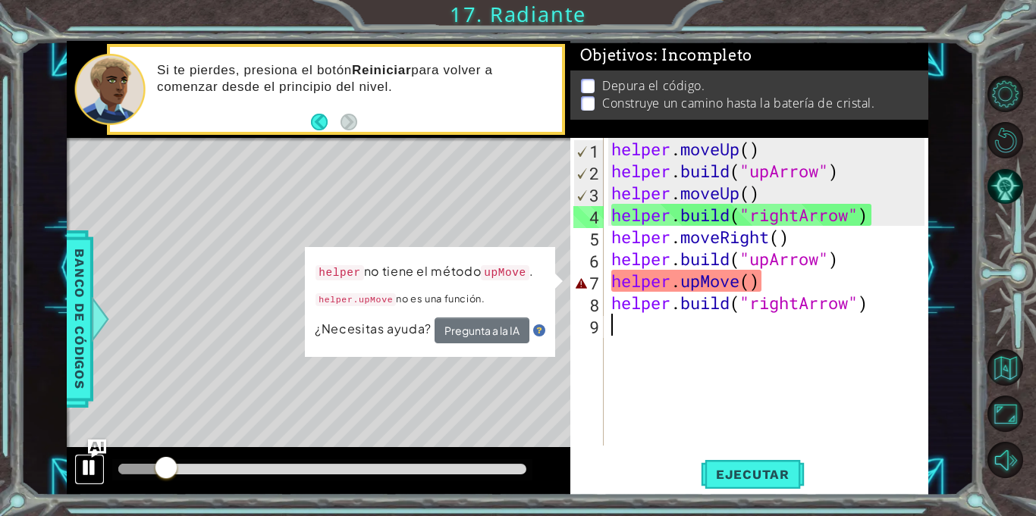
click at [89, 468] on div at bounding box center [90, 468] width 20 height 20
click at [757, 280] on div "helper . moveUp ( ) helper . build ( "upArrow" ) helper . moveUp ( ) helper . b…" at bounding box center [770, 314] width 324 height 352
click at [755, 278] on div "helper . moveUp ( ) helper . build ( "upArrow" ) helper . moveUp ( ) helper . b…" at bounding box center [770, 314] width 324 height 352
click at [753, 279] on div "helper . moveUp ( ) helper . build ( "upArrow" ) helper . moveUp ( ) helper . b…" at bounding box center [770, 314] width 324 height 352
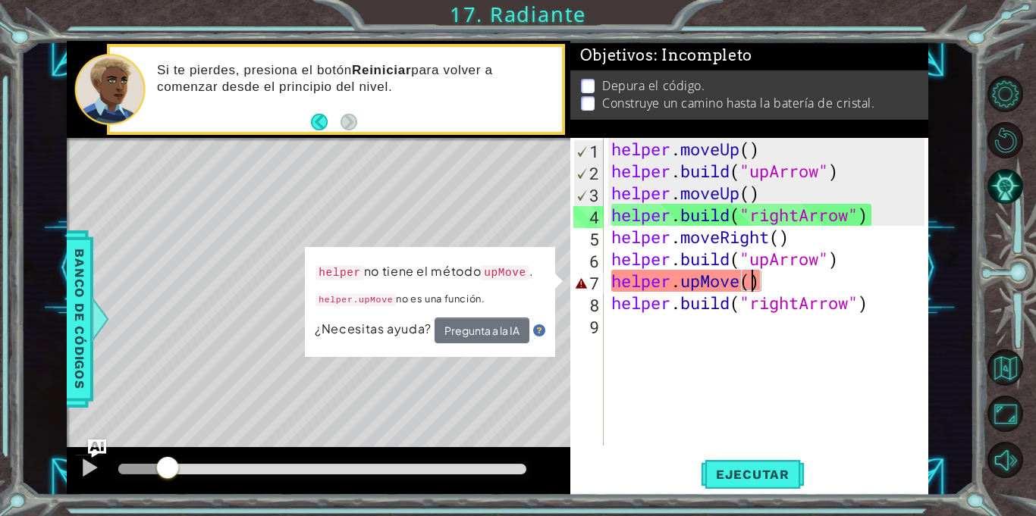
scroll to position [0, 6]
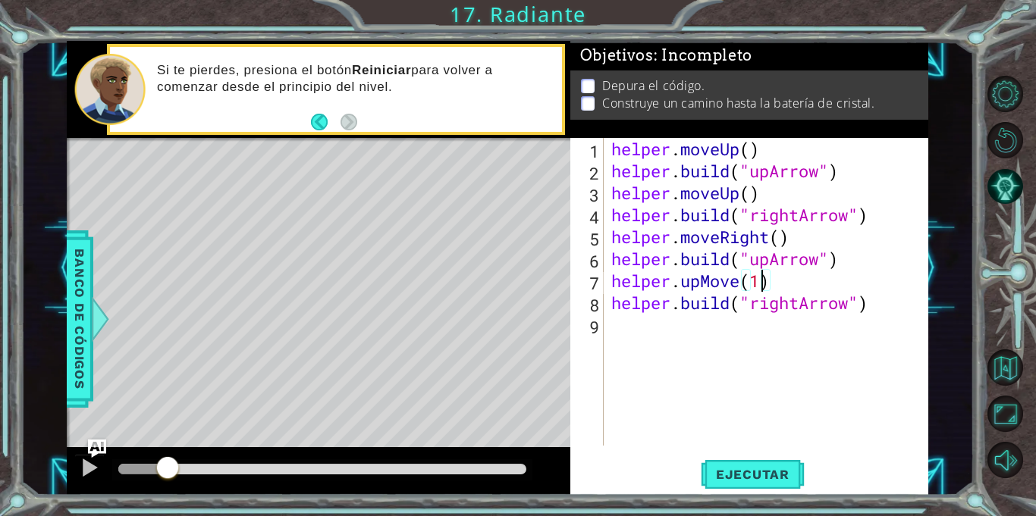
click at [711, 283] on div "helper . moveUp ( ) helper . build ( "upArrow" ) helper . moveUp ( ) helper . b…" at bounding box center [770, 314] width 324 height 352
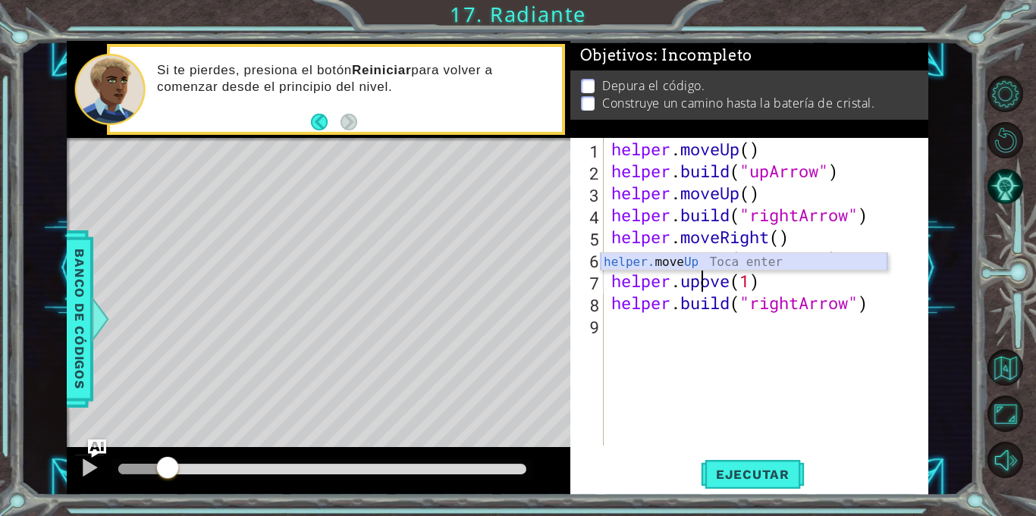
click at [673, 260] on div "helper. move Up Toca enter" at bounding box center [744, 280] width 287 height 55
type textarea "helper.moveUp(1)(1)"
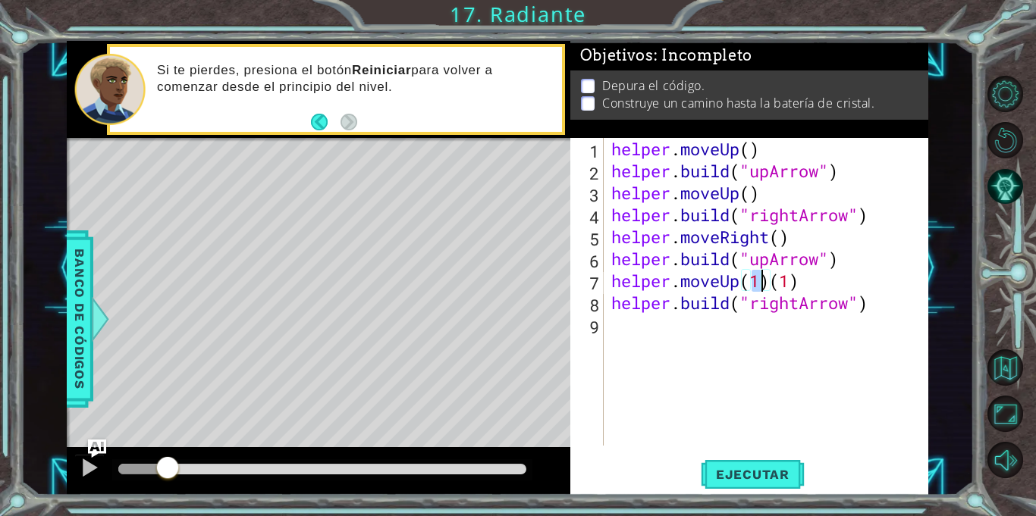
click at [752, 364] on div "helper . moveUp ( ) helper . build ( "upArrow" ) helper . moveUp ( ) helper . b…" at bounding box center [770, 314] width 324 height 352
click at [813, 275] on div "helper . moveUp ( ) helper . build ( "upArrow" ) helper . moveUp ( ) helper . b…" at bounding box center [770, 314] width 324 height 352
type textarea "helper.moveUp(1)"
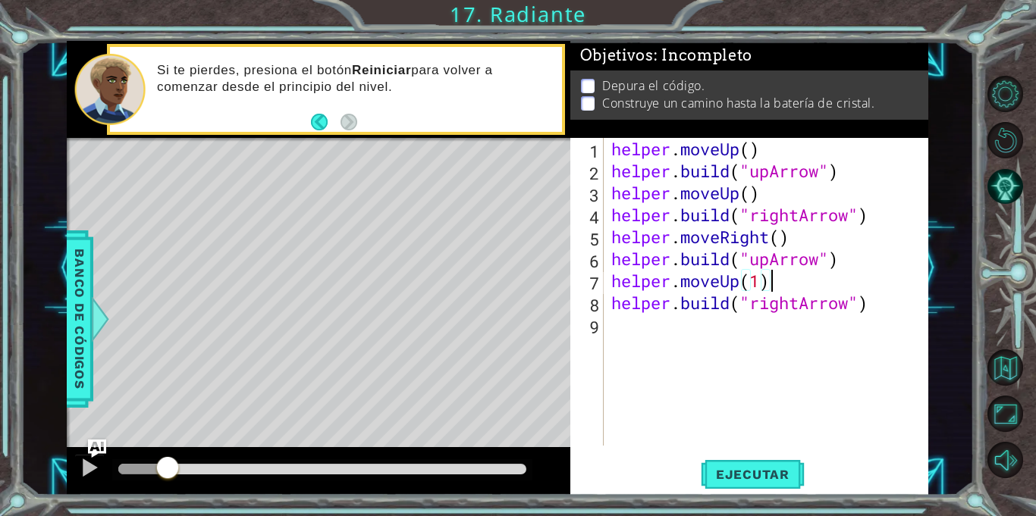
click at [760, 378] on div "helper . moveUp ( ) helper . build ( "upArrow" ) helper . moveUp ( ) helper . b…" at bounding box center [770, 314] width 324 height 352
click at [733, 309] on div "helper . moveUp ( ) helper . build ( "upArrow" ) helper . moveUp ( ) helper . b…" at bounding box center [770, 314] width 324 height 352
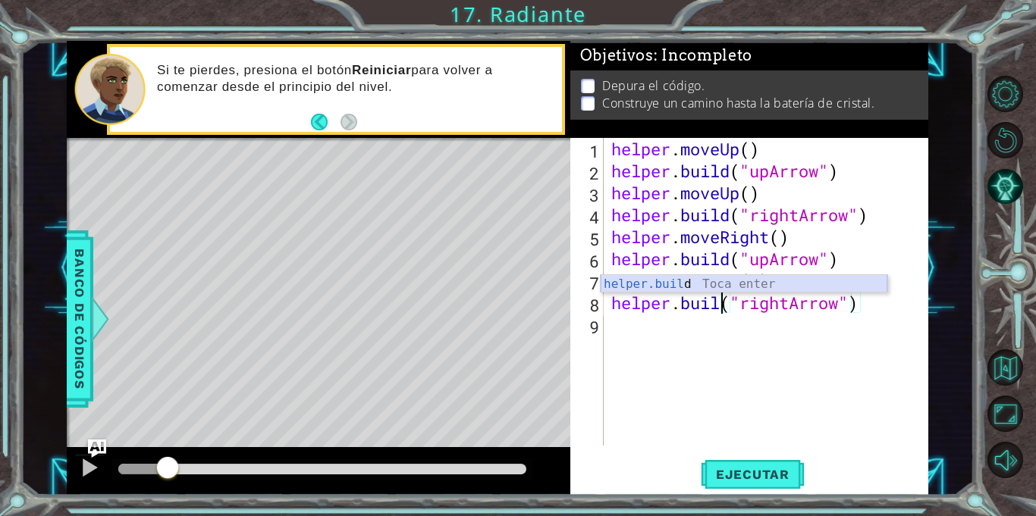
click at [743, 277] on div "helper.buil d Toca enter" at bounding box center [744, 302] width 287 height 55
type textarea "[DOMAIN_NAME]("rightArrow")"
click at [712, 308] on div "helper . moveUp ( ) helper . build ( "upArrow" ) helper . moveUp ( ) helper . b…" at bounding box center [770, 314] width 324 height 352
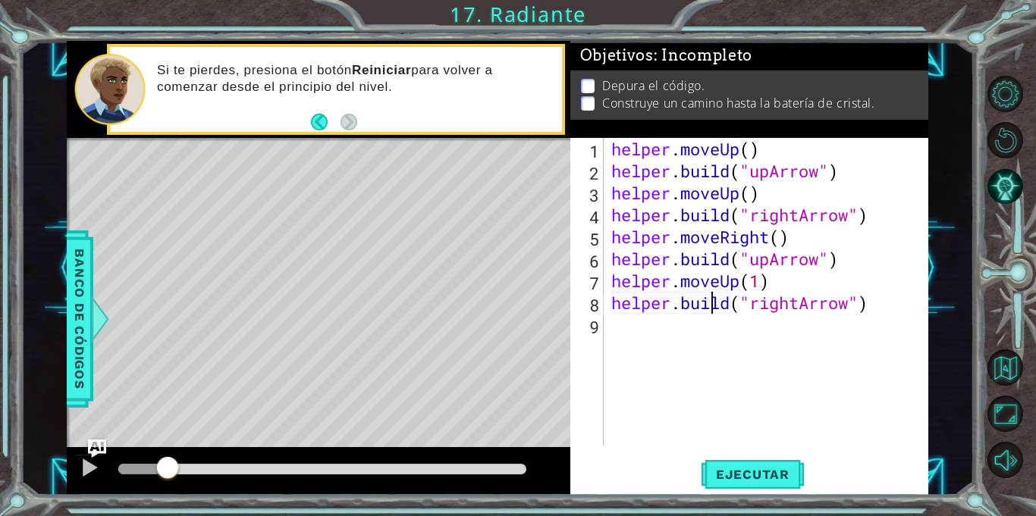
click at [773, 341] on div "helper . moveUp ( ) helper . build ( "upArrow" ) helper . moveUp ( ) helper . b…" at bounding box center [770, 314] width 324 height 352
click at [735, 462] on button "Ejecutar" at bounding box center [753, 475] width 104 height 36
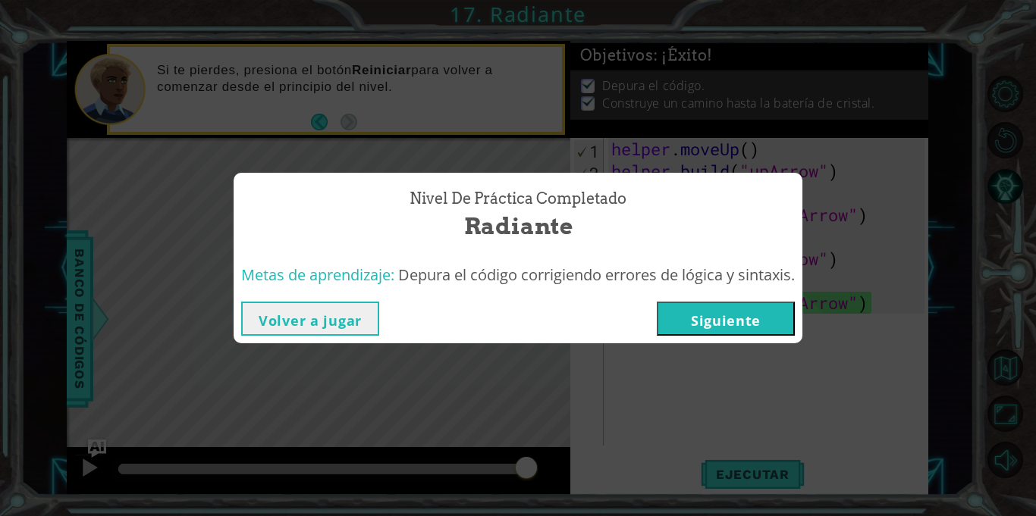
click at [698, 311] on button "Siguiente" at bounding box center [726, 319] width 138 height 34
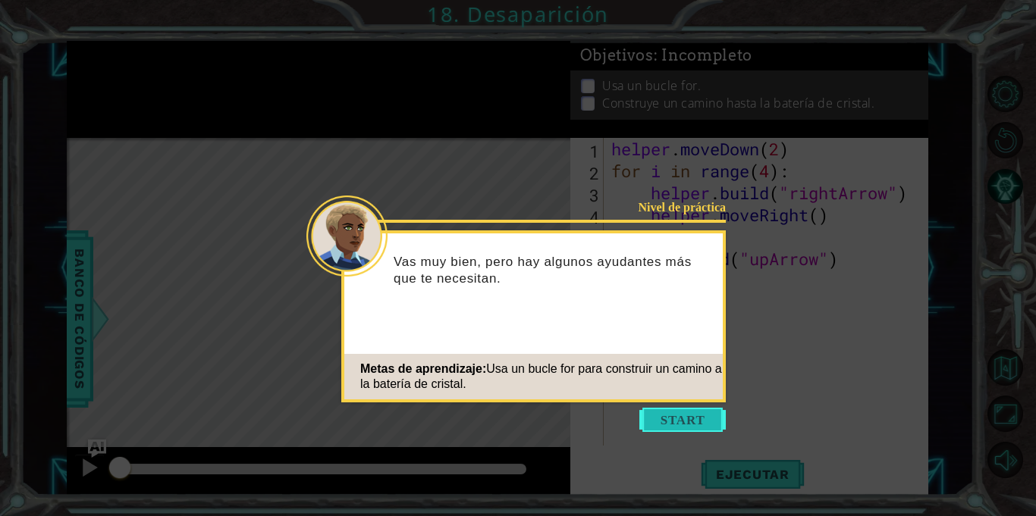
click at [689, 418] on button "Start" at bounding box center [682, 420] width 86 height 24
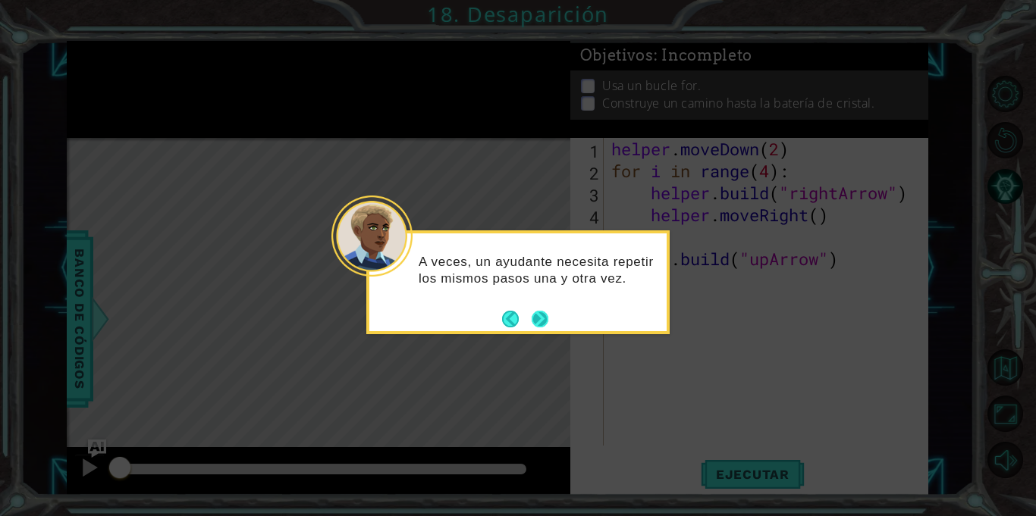
click at [546, 324] on button "Next" at bounding box center [539, 318] width 19 height 19
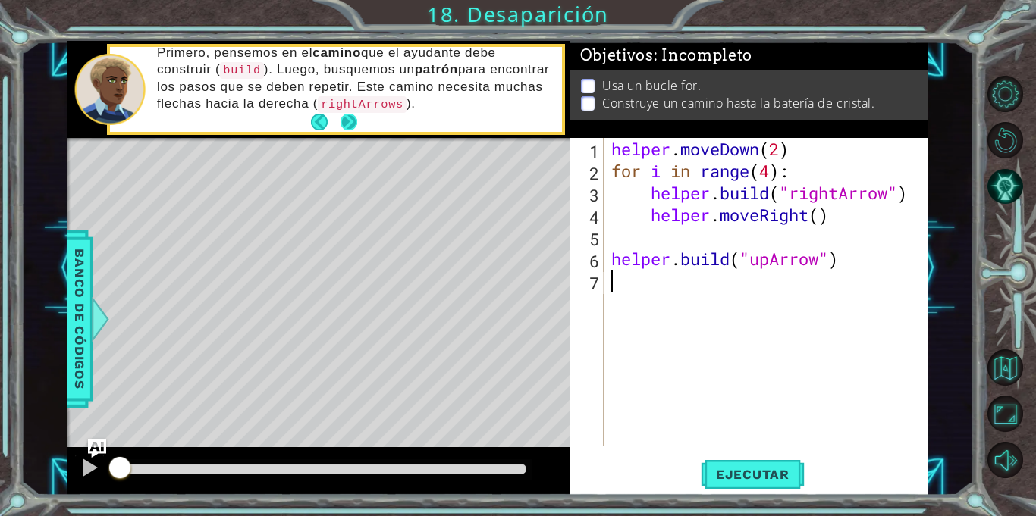
click at [348, 121] on button "Next" at bounding box center [349, 122] width 17 height 17
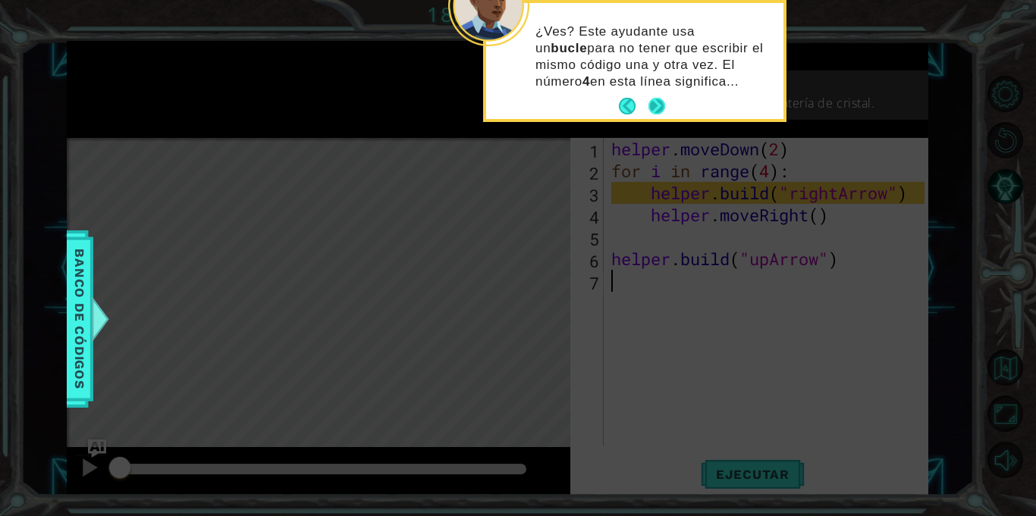
click at [660, 101] on button "Next" at bounding box center [656, 106] width 17 height 17
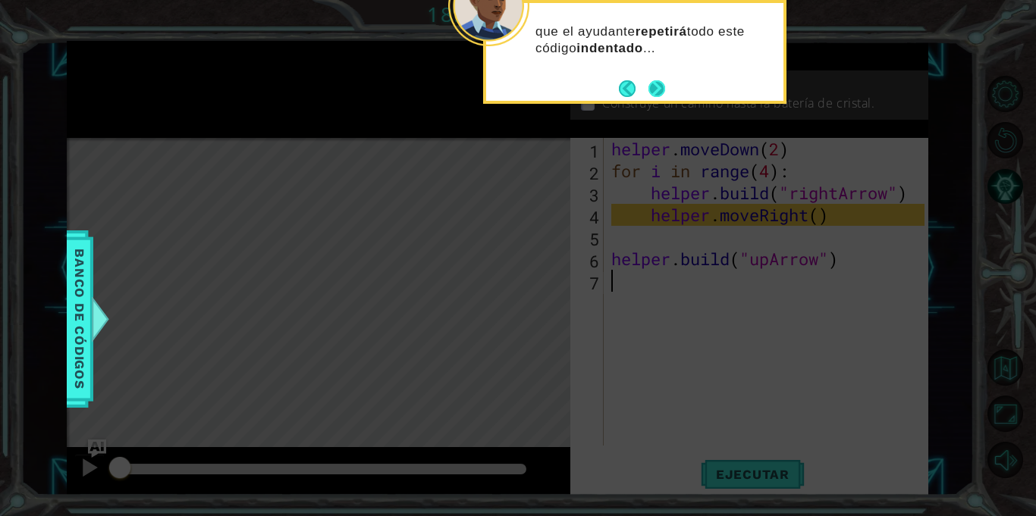
click at [657, 86] on button "Next" at bounding box center [656, 88] width 17 height 17
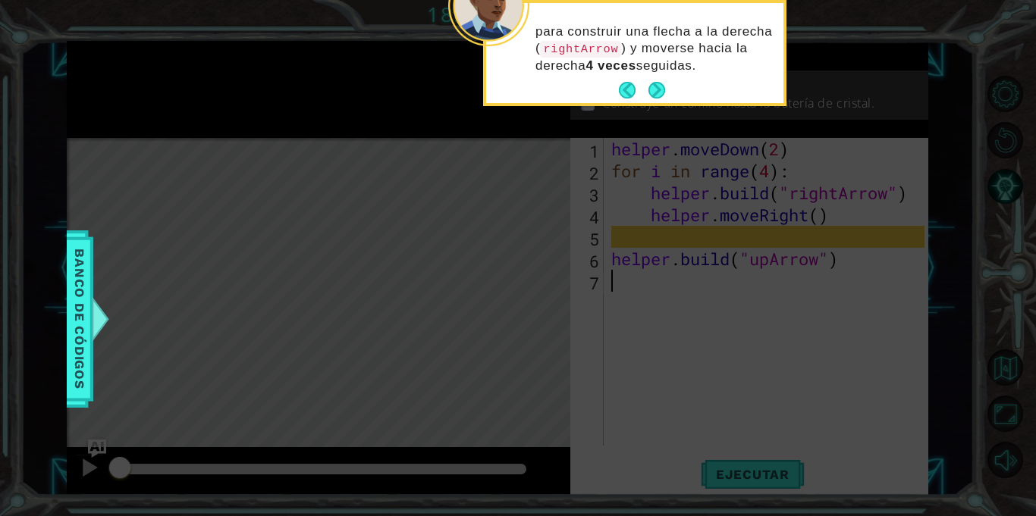
click at [657, 86] on button "Next" at bounding box center [656, 90] width 17 height 17
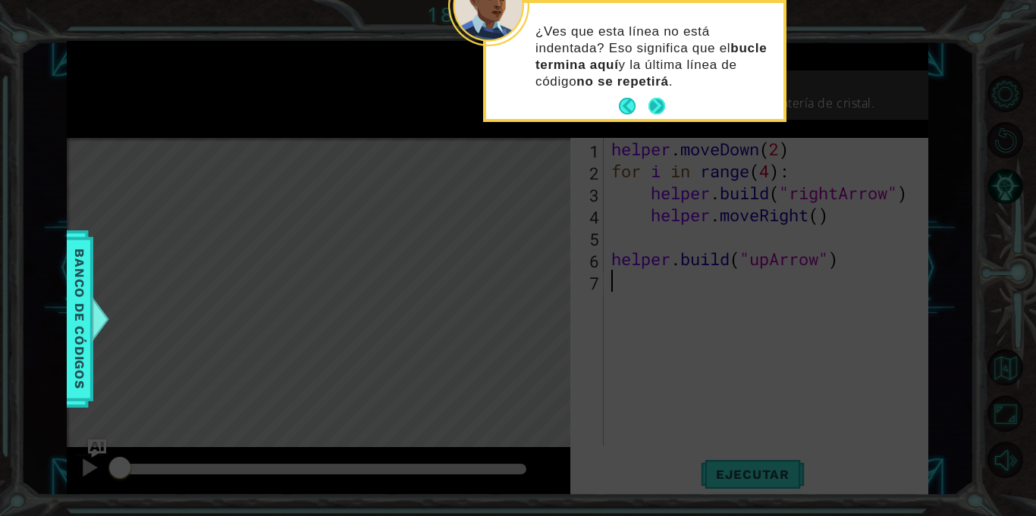
click at [657, 102] on button "Next" at bounding box center [656, 106] width 17 height 17
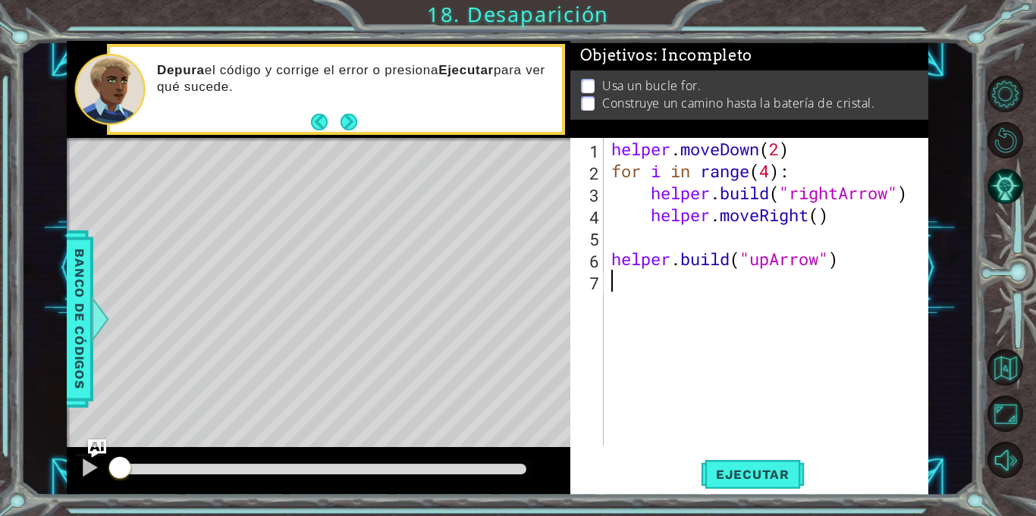
click at [654, 216] on div "helper . moveDown ( 2 ) for i in range ( 4 ) : helper . build ( "rightArrow" ) …" at bounding box center [770, 314] width 324 height 352
click at [652, 196] on div "helper . moveDown ( 2 ) for i in range ( 4 ) : helper . build ( "rightArrow" ) …" at bounding box center [770, 314] width 324 height 352
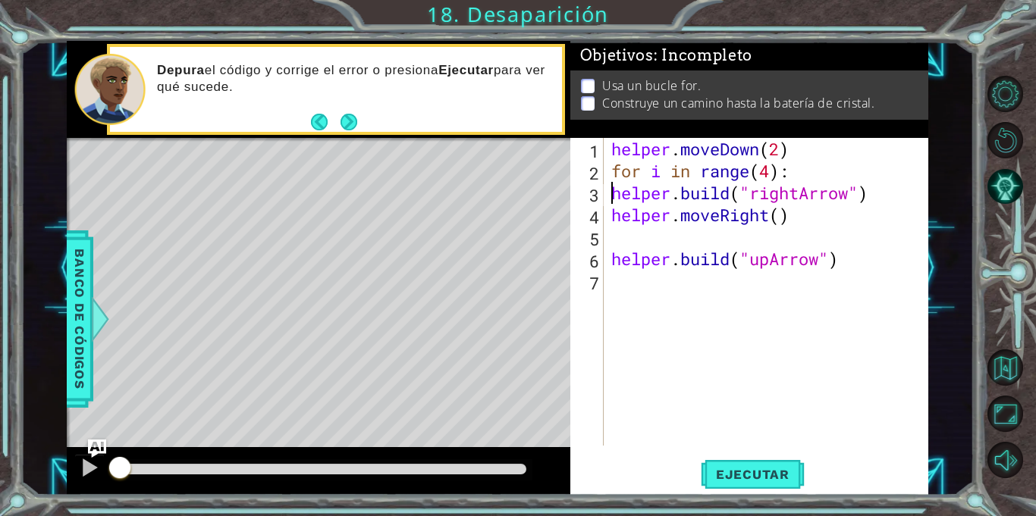
click at [611, 259] on div "helper . moveDown ( 2 ) for i in range ( 4 ) : helper . build ( "rightArrow" ) …" at bounding box center [770, 314] width 324 height 352
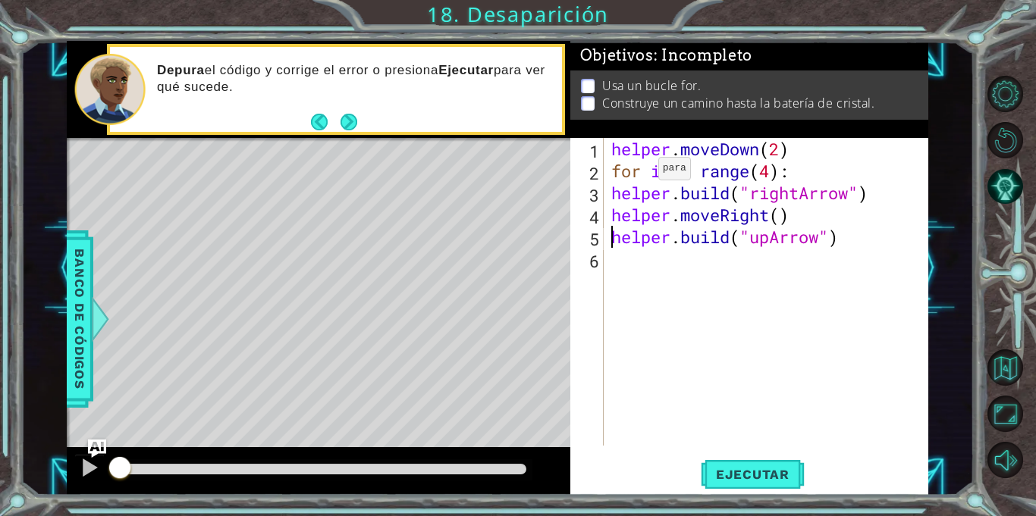
click at [635, 171] on div "helper . moveDown ( 2 ) for i in range ( 4 ) : helper . build ( "rightArrow" ) …" at bounding box center [770, 314] width 324 height 352
click at [662, 169] on div "helper . moveDown ( 2 ) for i in range ( 4 ) : helper . build ( "rightArrow" ) …" at bounding box center [770, 314] width 324 height 352
click at [699, 171] on div "helper . moveDown ( 2 ) for in in range ( 4 ) : helper . build ( "rightArrow" )…" at bounding box center [770, 314] width 324 height 352
click at [649, 177] on div "helper . moveDown ( 2 ) for in range ( 4 ) : helper . build ( "rightArrow" ) he…" at bounding box center [770, 314] width 324 height 352
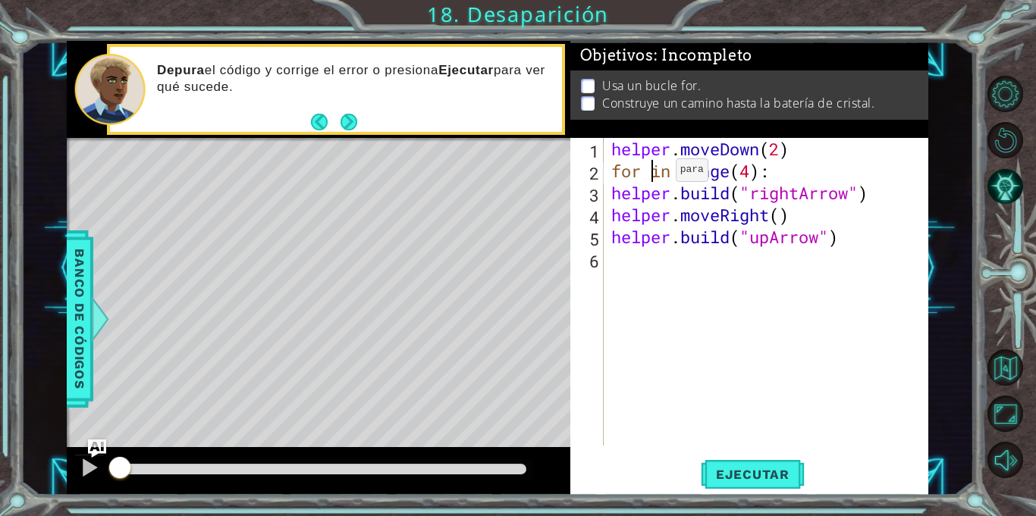
click at [653, 174] on div "helper . moveDown ( 2 ) for in range ( 4 ) : helper . build ( "rightArrow" ) he…" at bounding box center [770, 314] width 324 height 352
click at [672, 173] on div "helper . moveDown ( 2 ) forin range ( 4 ) : helper . build ( "rightArrow" ) hel…" at bounding box center [770, 314] width 324 height 352
type textarea "forin.range(4):"
click at [739, 312] on div "helper . moveDown ( 2 ) forin . range ( 4 ) : helper . build ( "rightArrow" ) h…" at bounding box center [770, 314] width 324 height 352
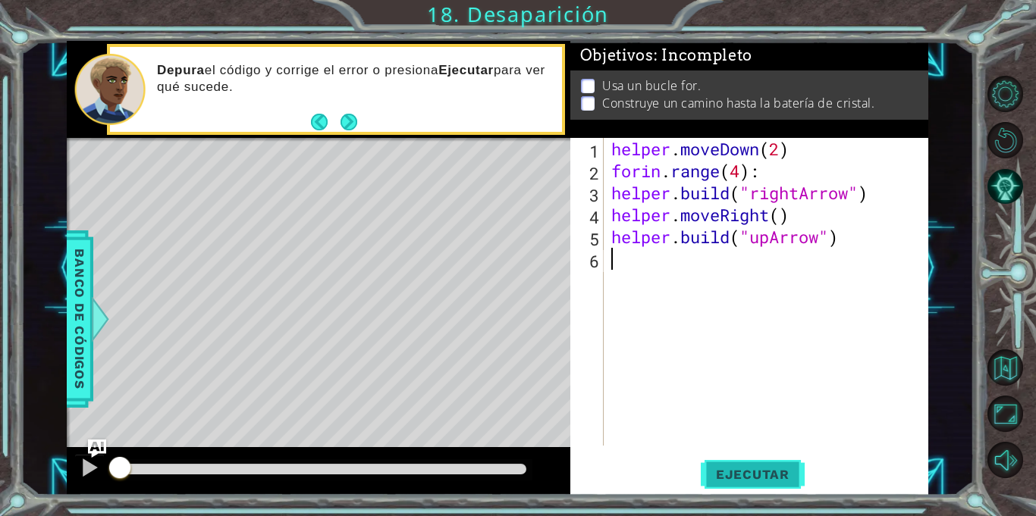
click at [755, 482] on span "Ejecutar" at bounding box center [753, 474] width 104 height 15
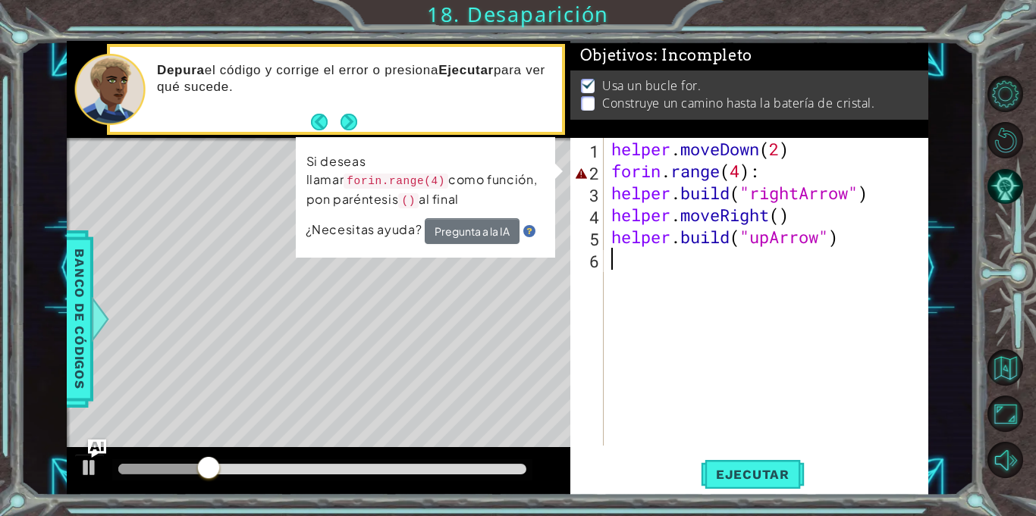
click at [754, 178] on div "helper . moveDown ( 2 ) forin . range ( 4 ) : helper . build ( "rightArrow" ) h…" at bounding box center [770, 314] width 324 height 352
click at [763, 173] on div "helper . moveDown ( 2 ) forin . range ( 4 ) : helper . build ( "rightArrow" ) h…" at bounding box center [770, 314] width 324 height 352
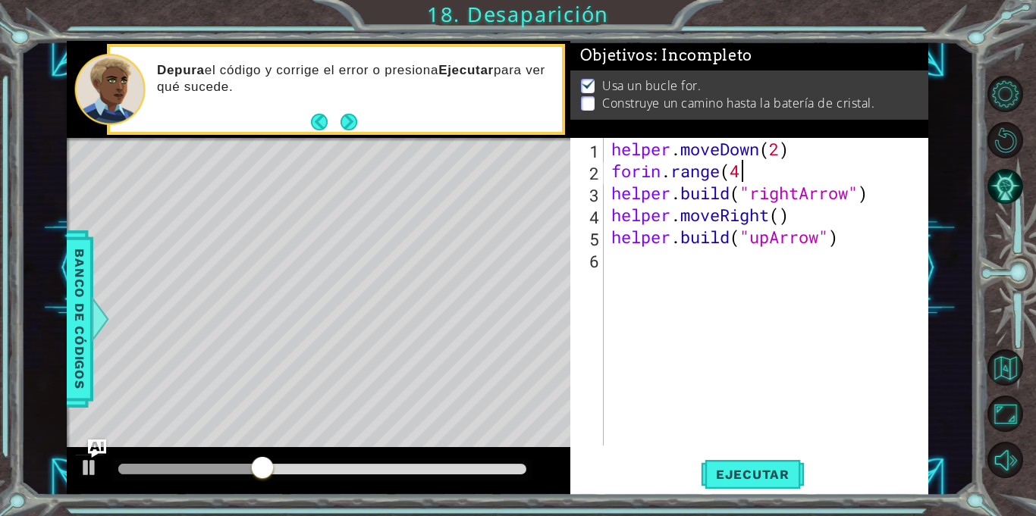
scroll to position [0, 5]
click at [757, 476] on span "Ejecutar" at bounding box center [753, 474] width 104 height 15
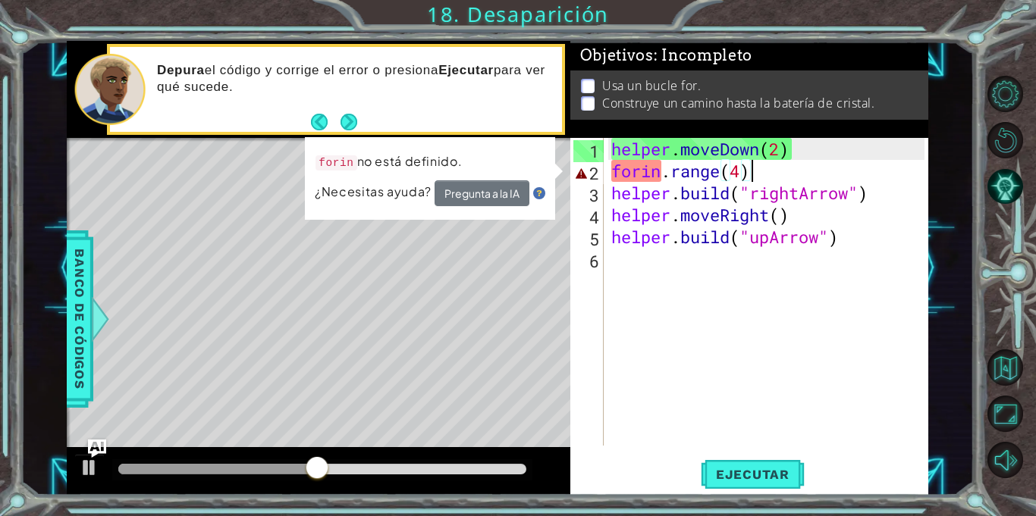
click at [617, 173] on div "helper . moveDown ( 2 ) forin . range ( 4 ) helper . build ( "rightArrow" ) hel…" at bounding box center [770, 314] width 324 height 352
click at [647, 171] on div "helper . moveDown ( 2 ) forin . range ( 4 ) helper . build ( "rightArrow" ) hel…" at bounding box center [770, 314] width 324 height 352
click at [720, 175] on div "helper . moveDown ( 2 ) forin . range ( 4 ) helper . build ( "rightArrow" ) hel…" at bounding box center [770, 314] width 324 height 352
click at [651, 185] on div "helper . moveDown ( 2 ) forin . range ( 4 ) helper . build ( "rightArrow" ) hel…" at bounding box center [770, 314] width 324 height 352
click at [642, 172] on div "helper . moveDown ( 2 ) forin . range ( 4 ) helper . build ( "rightArrow" ) hel…" at bounding box center [770, 314] width 324 height 352
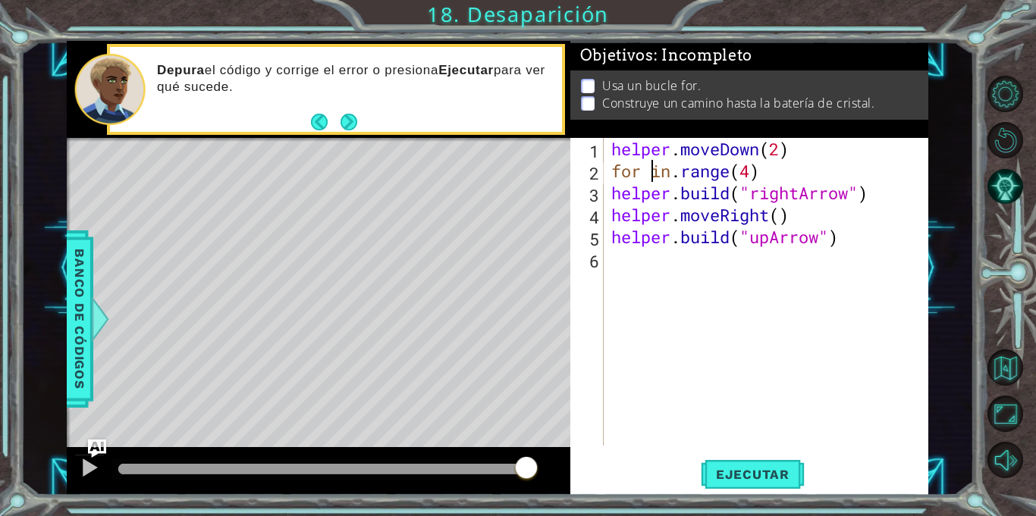
click at [670, 173] on div "helper . moveDown ( 2 ) for in . range ( 4 ) helper . build ( "rightArrow" ) he…" at bounding box center [770, 314] width 324 height 352
type textarea "for.range(4)"
click at [726, 317] on div "helper . moveDown ( 2 ) for . range ( 4 ) helper . build ( "rightArrow" ) helpe…" at bounding box center [770, 314] width 324 height 352
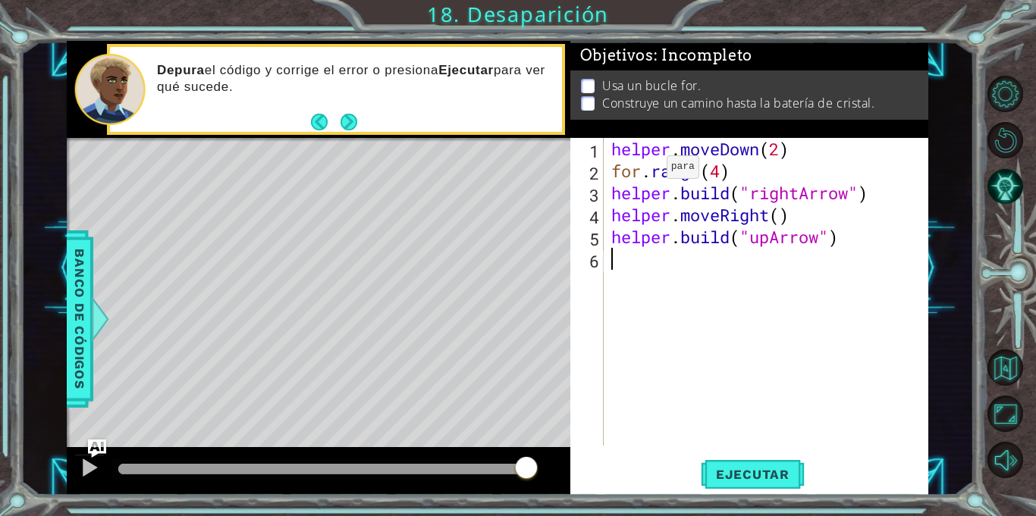
click at [643, 170] on div "helper . moveDown ( 2 ) for . range ( 4 ) helper . build ( "rightArrow" ) helpe…" at bounding box center [770, 314] width 324 height 352
click at [697, 180] on div "helper . moveDown ( 2 ) . range ( 4 ) helper . build ( "rightArrow" ) helper . …" at bounding box center [770, 314] width 324 height 352
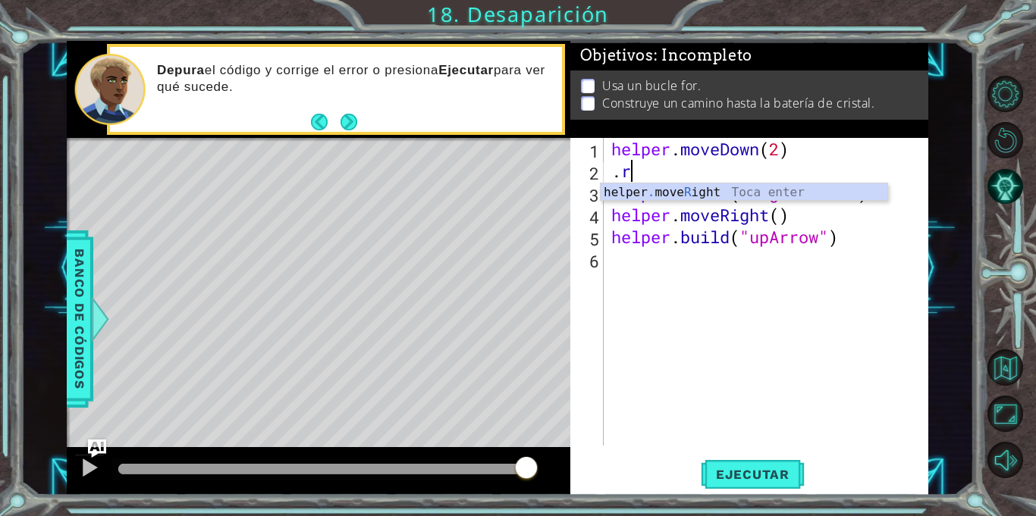
type textarea "."
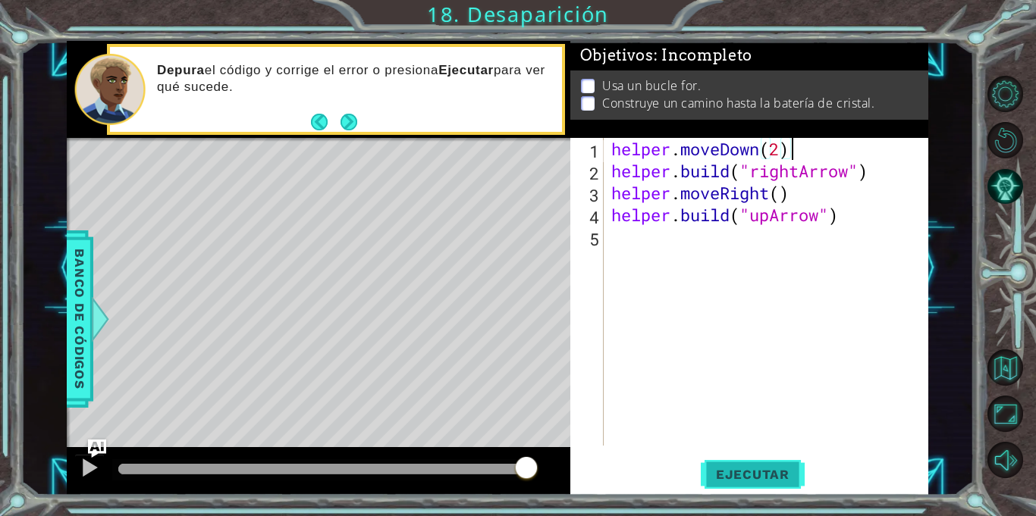
click at [746, 477] on span "Ejecutar" at bounding box center [753, 474] width 104 height 15
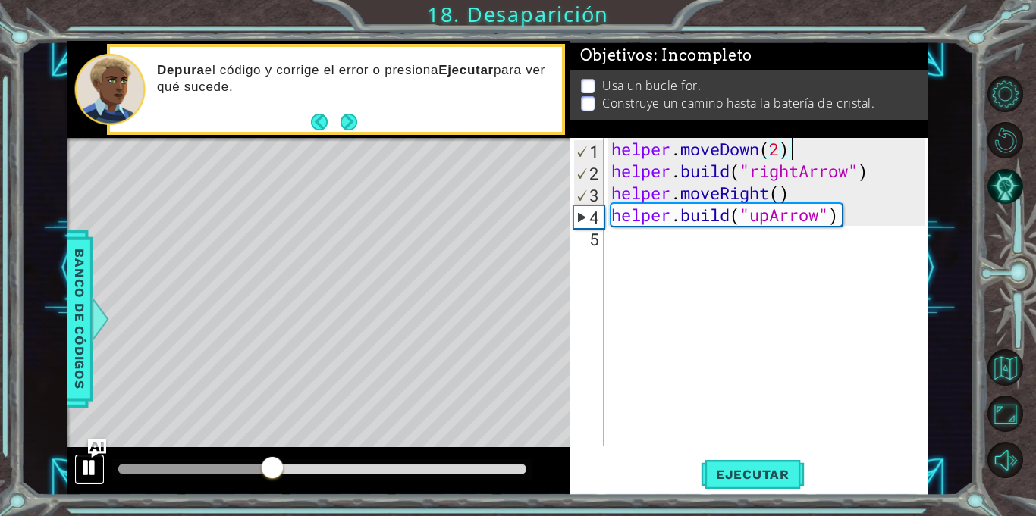
click at [87, 463] on div at bounding box center [90, 468] width 20 height 20
click at [773, 221] on div "helper . moveDown ( 2 ) helper . build ( "rightArrow" ) helper . moveRight ( ) …" at bounding box center [770, 314] width 324 height 352
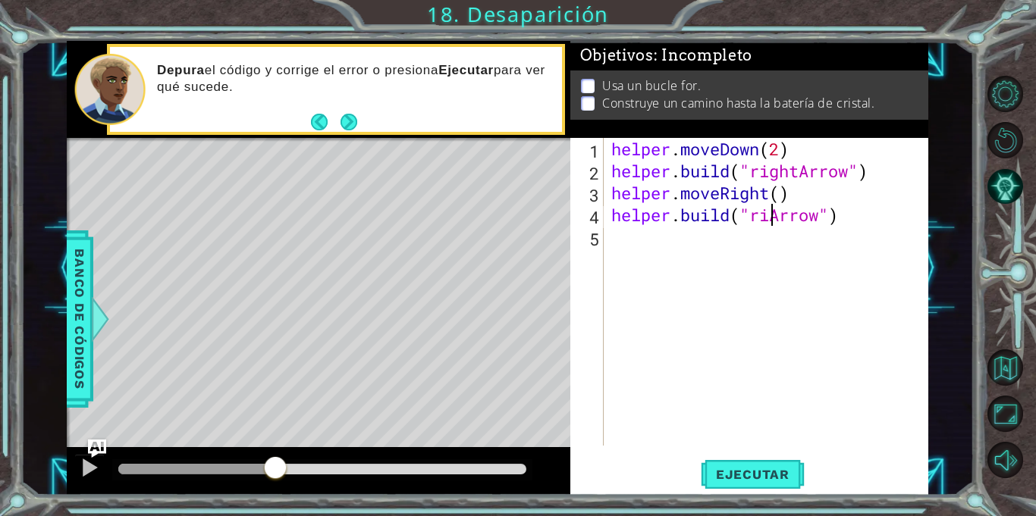
scroll to position [0, 8]
type textarea "[DOMAIN_NAME]("rightArrow")"
click at [867, 219] on div "helper . moveDown ( 2 ) helper . build ( "rightArrow" ) helper . moveRight ( ) …" at bounding box center [770, 314] width 324 height 352
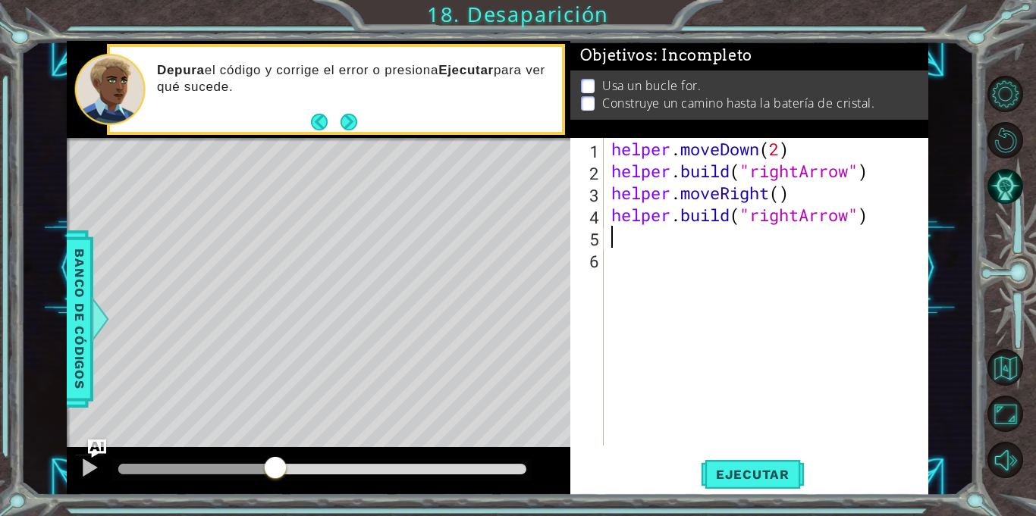
type textarea "g"
type textarea "f"
click at [878, 215] on div "helper . moveDown ( 2 ) helper . build ( "rightArrow" ) helper . moveRight ( ) …" at bounding box center [770, 314] width 324 height 352
type textarea "[DOMAIN_NAME]("rightArrow")"
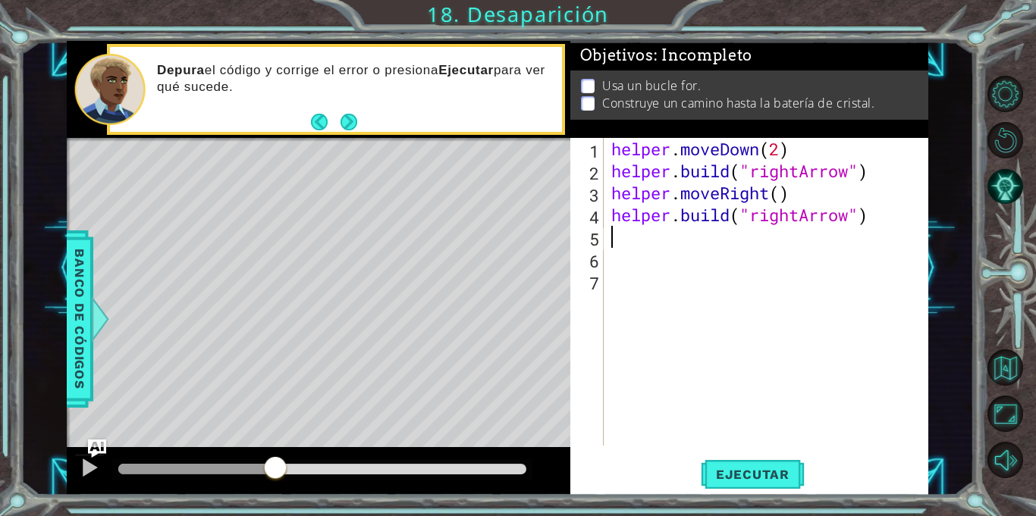
scroll to position [0, 0]
type textarea "g"
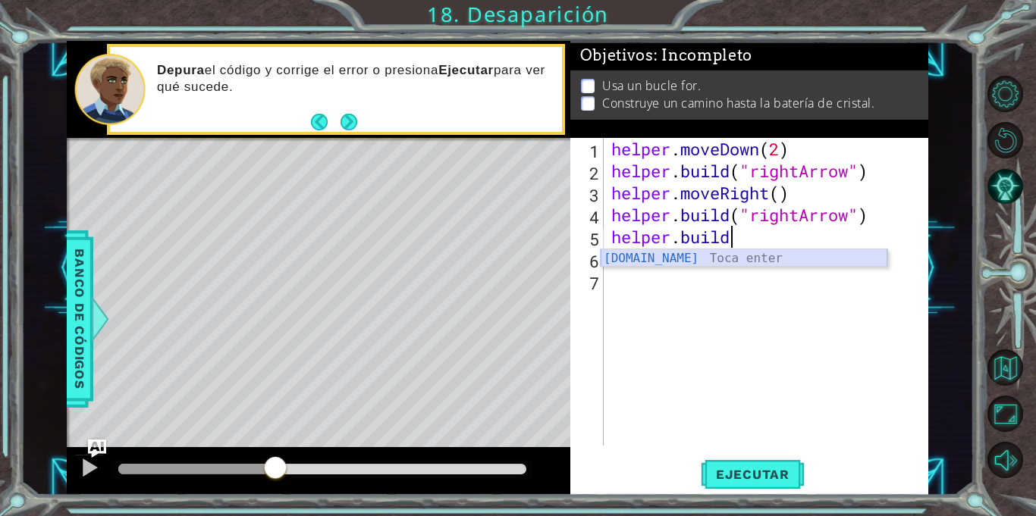
click at [779, 257] on div "[DOMAIN_NAME] Toca enter" at bounding box center [744, 277] width 287 height 55
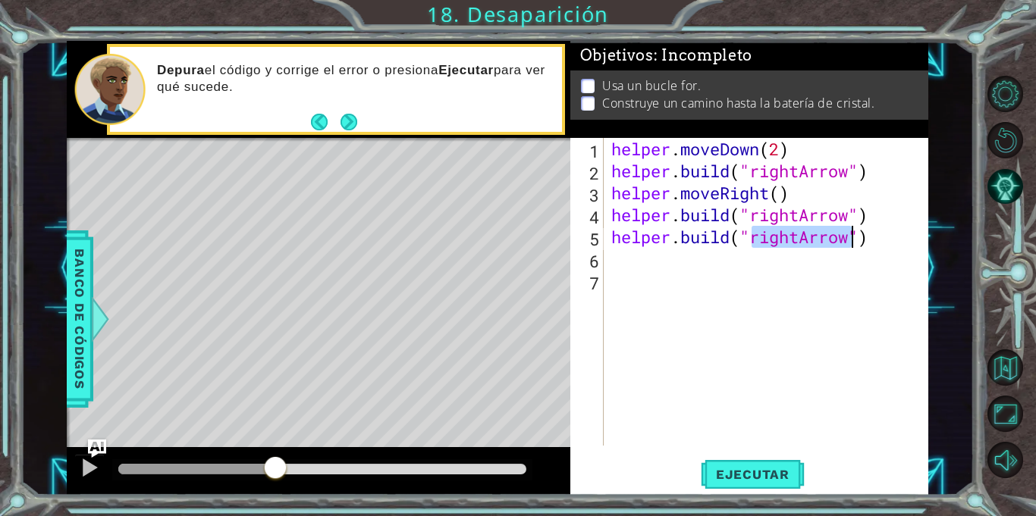
click at [610, 234] on div "helper . moveDown ( 2 ) helper . build ( "rightArrow" ) helper . moveRight ( ) …" at bounding box center [770, 314] width 324 height 352
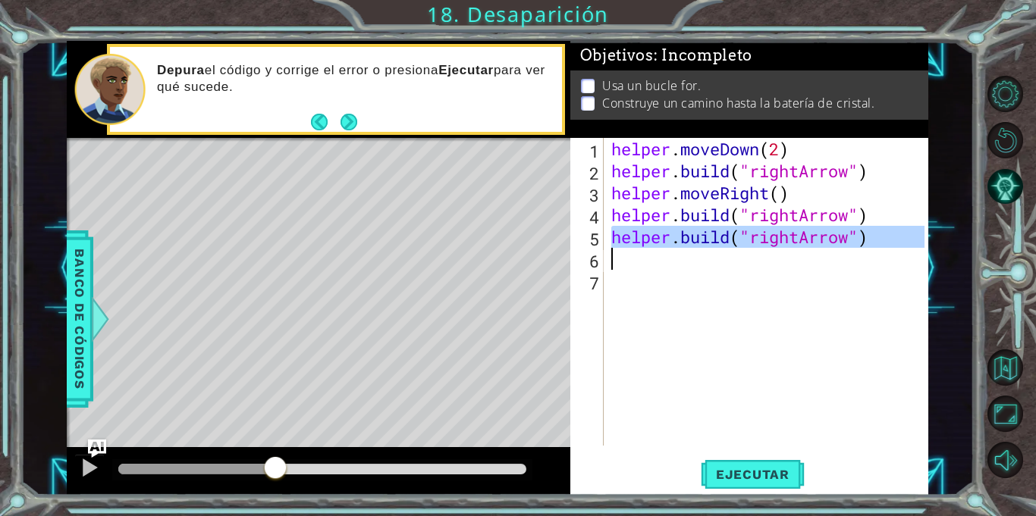
drag, startPoint x: 610, startPoint y: 234, endPoint x: 880, endPoint y: 251, distance: 270.5
click at [880, 251] on div "helper . moveDown ( 2 ) helper . build ( "rightArrow" ) helper . moveRight ( ) …" at bounding box center [770, 314] width 324 height 352
type textarea "[DOMAIN_NAME]("rightArrow")"
click at [619, 261] on div "helper . moveDown ( 2 ) helper . build ( "rightArrow" ) helper . moveRight ( ) …" at bounding box center [766, 292] width 316 height 308
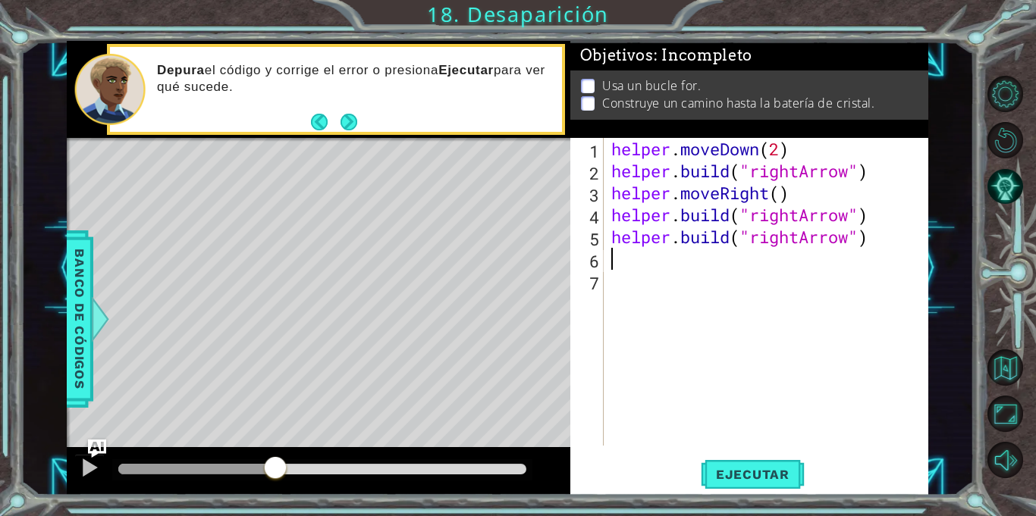
scroll to position [0, 0]
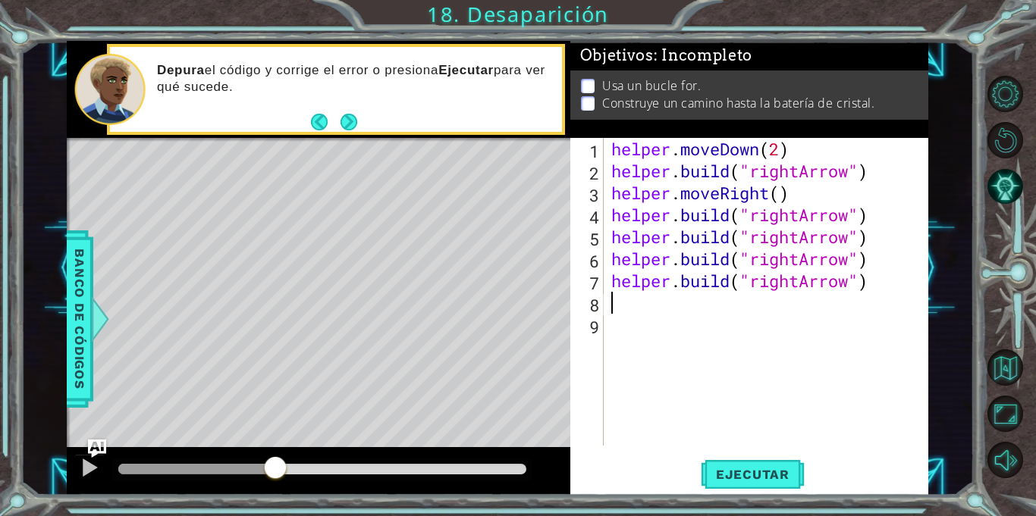
paste textarea "[DOMAIN_NAME]("rightArrow")"
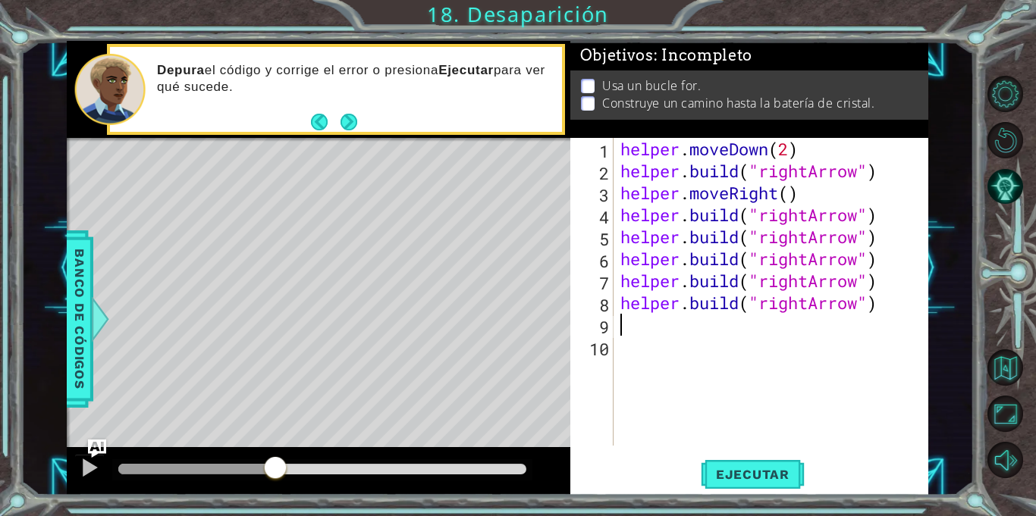
click at [811, 306] on div "helper . moveDown ( 2 ) helper . build ( "rightArrow" ) helper . moveRight ( ) …" at bounding box center [774, 314] width 315 height 352
type textarea "[DOMAIN_NAME]("UpArrow")"
click at [814, 322] on div "helper . moveDown ( 2 ) helper . build ( "rightArrow" ) helper . moveRight ( ) …" at bounding box center [774, 314] width 315 height 352
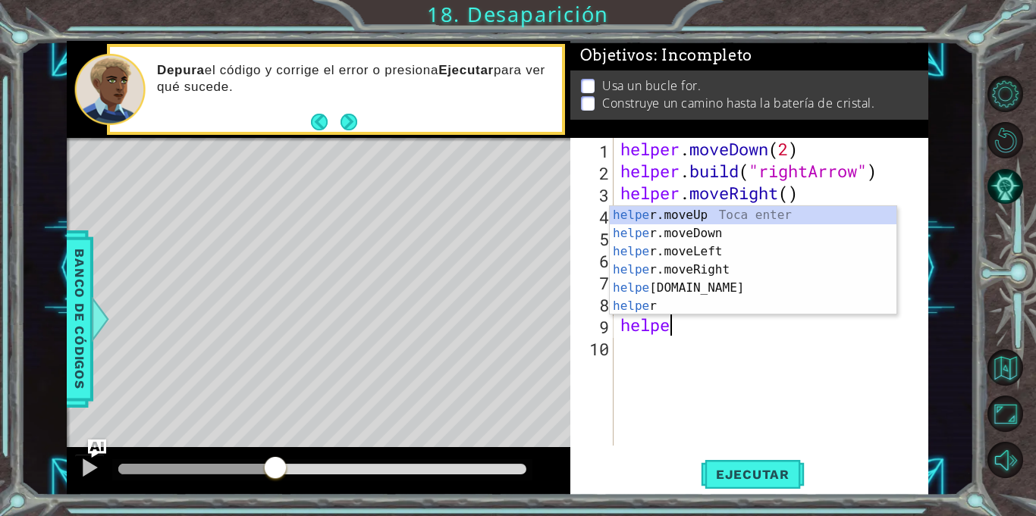
scroll to position [0, 2]
click at [736, 305] on div "helper Toca enter helper .moveUp Toca enter helper .moveDown Toca enter helper …" at bounding box center [753, 279] width 287 height 146
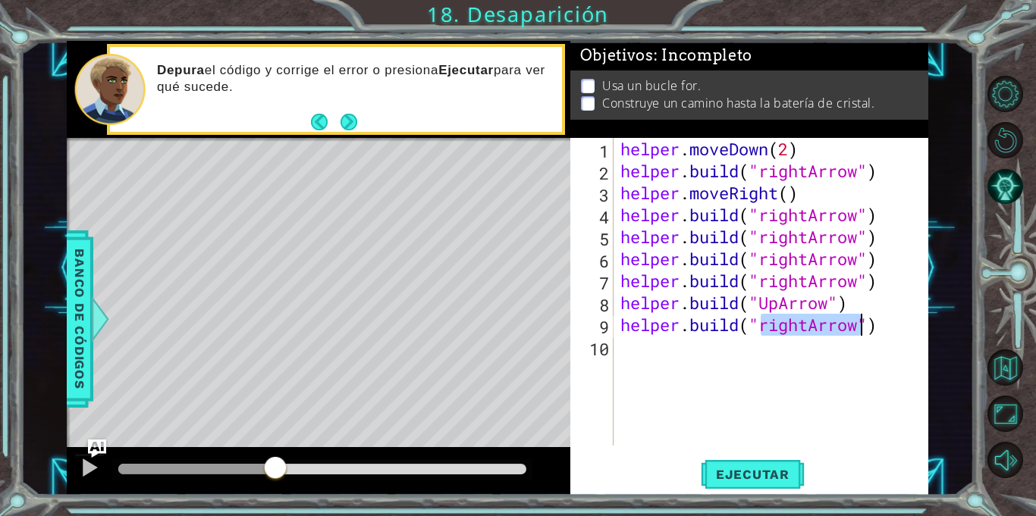
click at [810, 325] on div "helper . moveDown ( 2 ) helper . build ( "rightArrow" ) helper . moveRight ( ) …" at bounding box center [770, 292] width 307 height 308
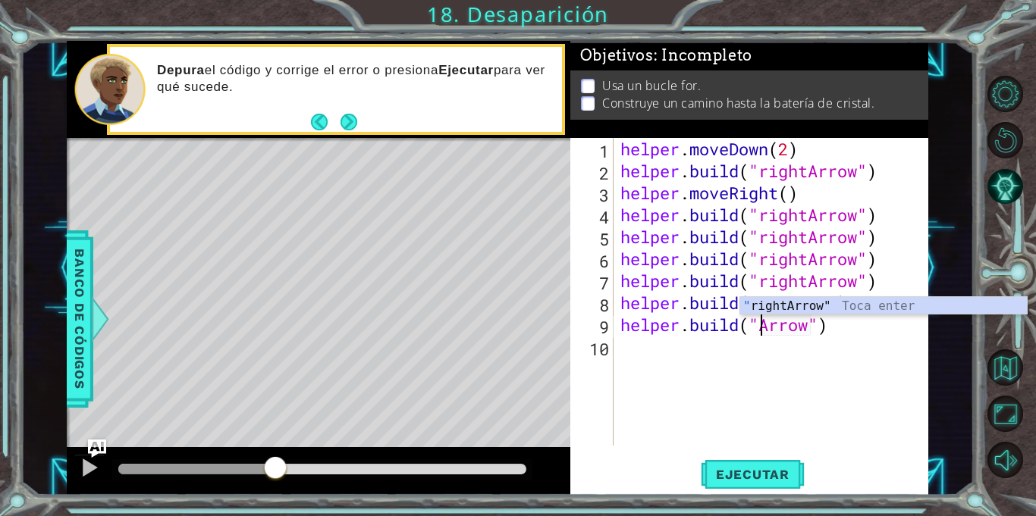
scroll to position [0, 7]
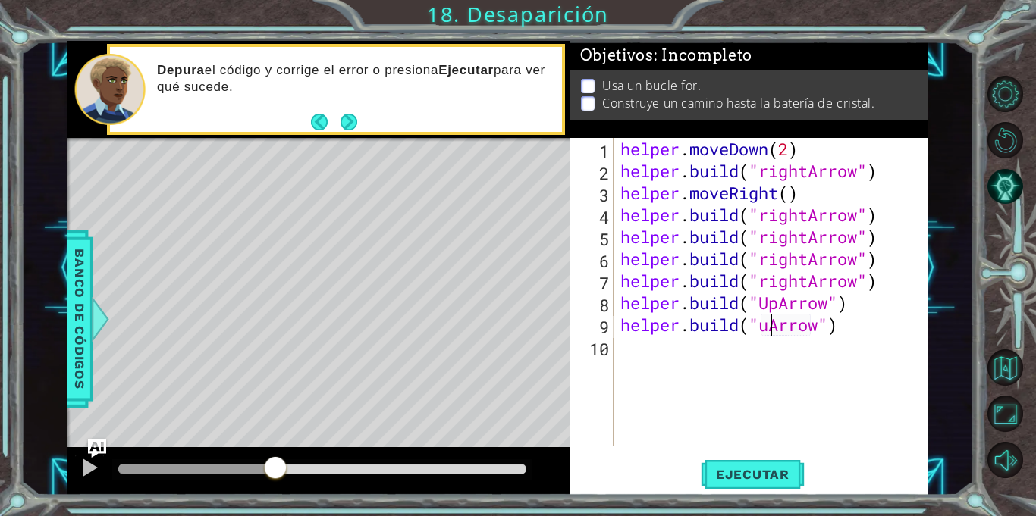
type textarea "[DOMAIN_NAME]("upArrow")"
click at [789, 372] on div "helper . moveDown ( 2 ) helper . build ( "rightArrow" ) helper . moveRight ( ) …" at bounding box center [774, 314] width 315 height 352
click at [784, 465] on button "Ejecutar" at bounding box center [753, 475] width 104 height 36
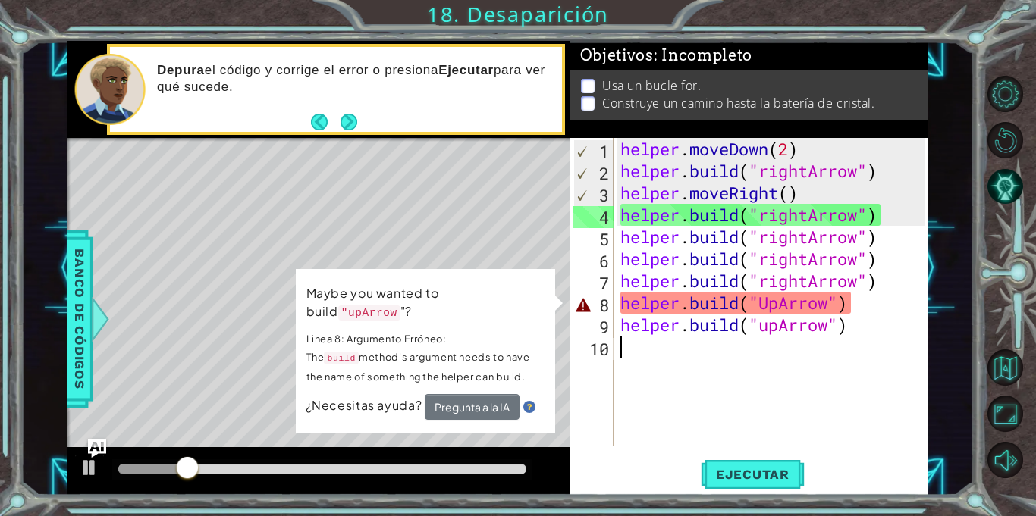
click at [770, 305] on div "helper . moveDown ( 2 ) helper . build ( "rightArrow" ) helper . moveRight ( ) …" at bounding box center [774, 314] width 315 height 352
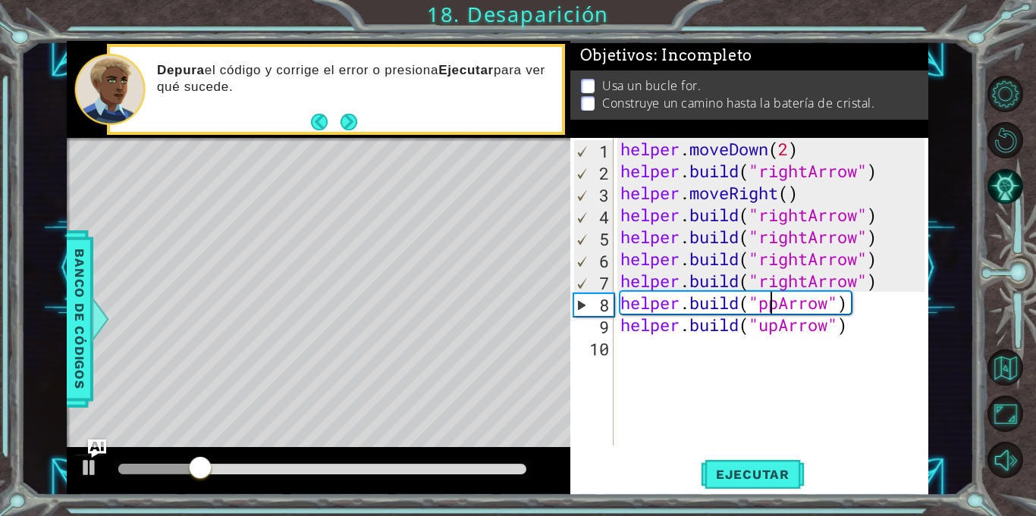
scroll to position [0, 7]
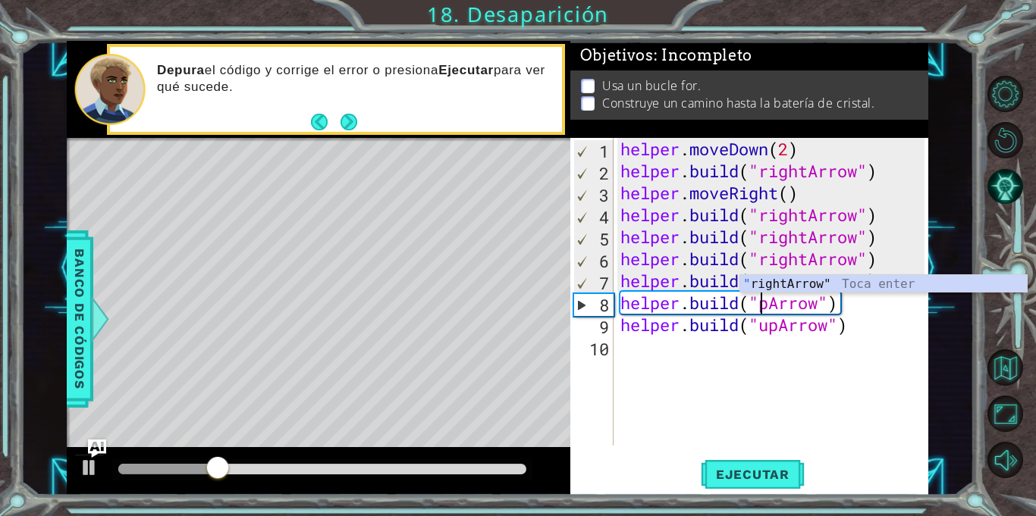
type textarea "[DOMAIN_NAME]("upArrow")"
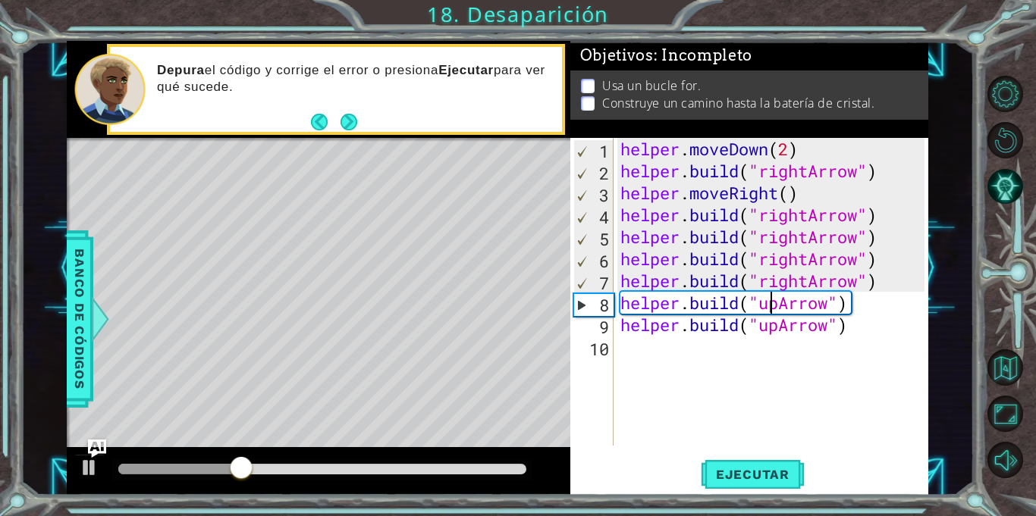
click at [698, 425] on div "helper . moveDown ( 2 ) helper . build ( "rightArrow" ) helper . moveRight ( ) …" at bounding box center [774, 314] width 315 height 352
click at [731, 469] on span "Ejecutar" at bounding box center [753, 474] width 104 height 15
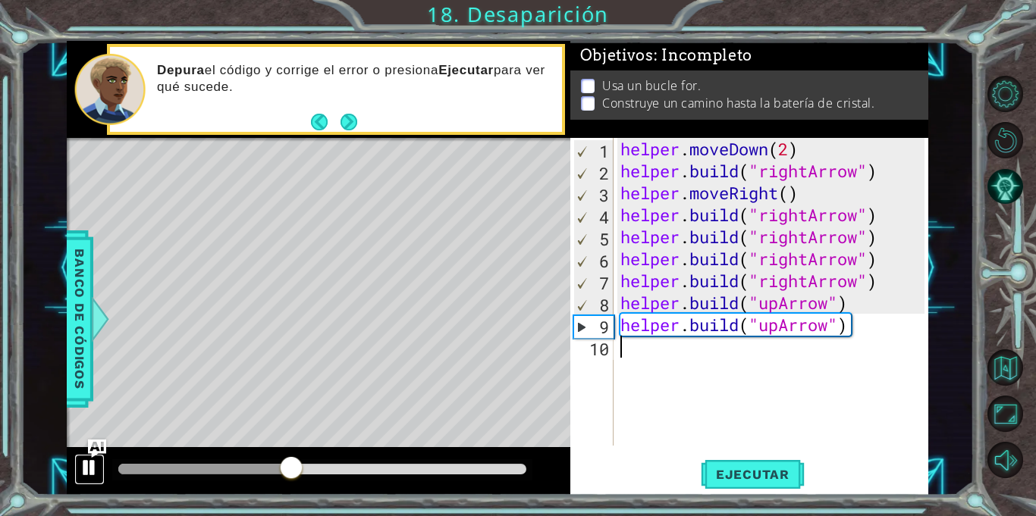
click at [85, 466] on div at bounding box center [90, 468] width 20 height 20
click at [802, 262] on div "helper . moveDown ( 2 ) helper . build ( "rightArrow" ) helper . moveRight ( ) …" at bounding box center [774, 314] width 315 height 352
click at [749, 290] on div "helper . moveDown ( 2 ) helper . build ( "rightArrow" ) helper . moveRight ( ) …" at bounding box center [774, 314] width 315 height 352
click at [809, 260] on div "helper . moveDown ( 2 ) helper . build ( "rightArrow" ) helper . moveRight ( ) …" at bounding box center [774, 314] width 315 height 352
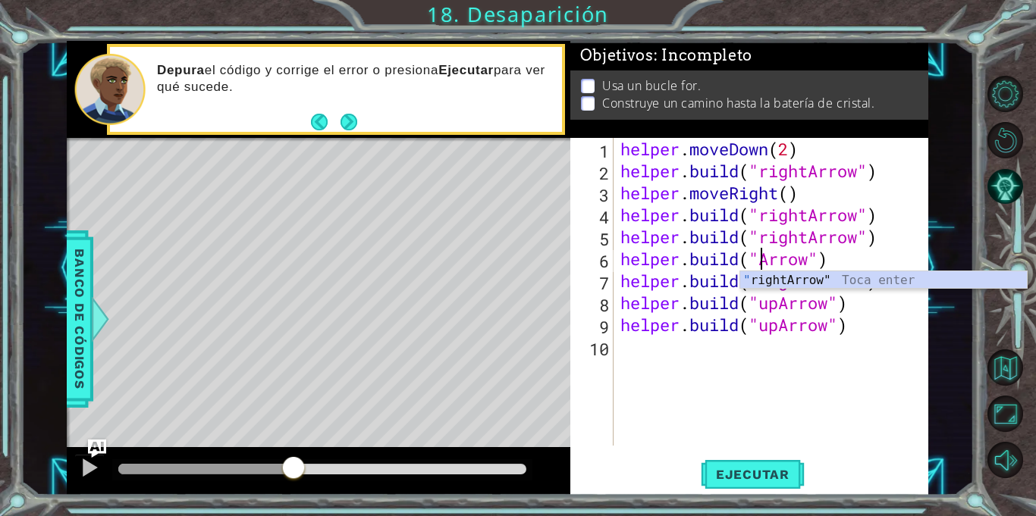
scroll to position [0, 7]
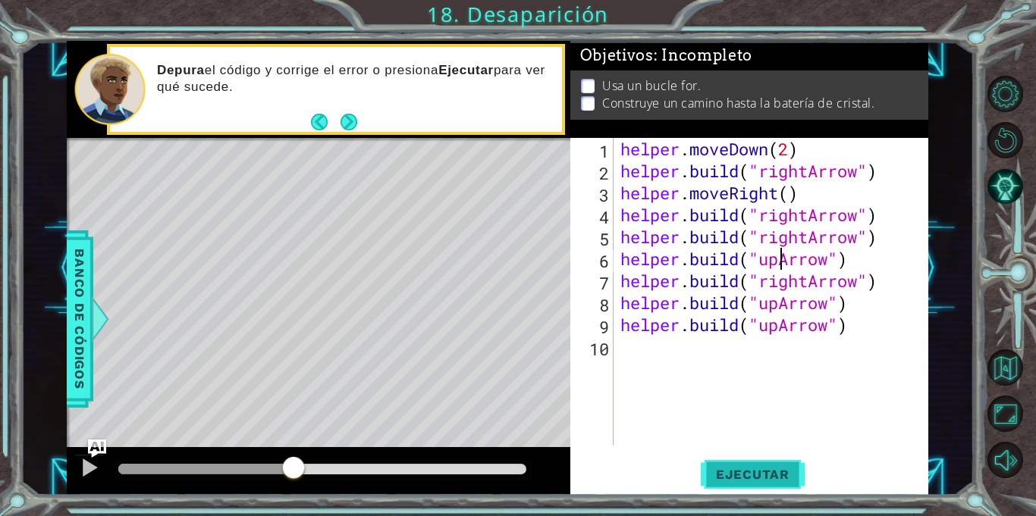
click at [722, 464] on button "Ejecutar" at bounding box center [753, 475] width 104 height 36
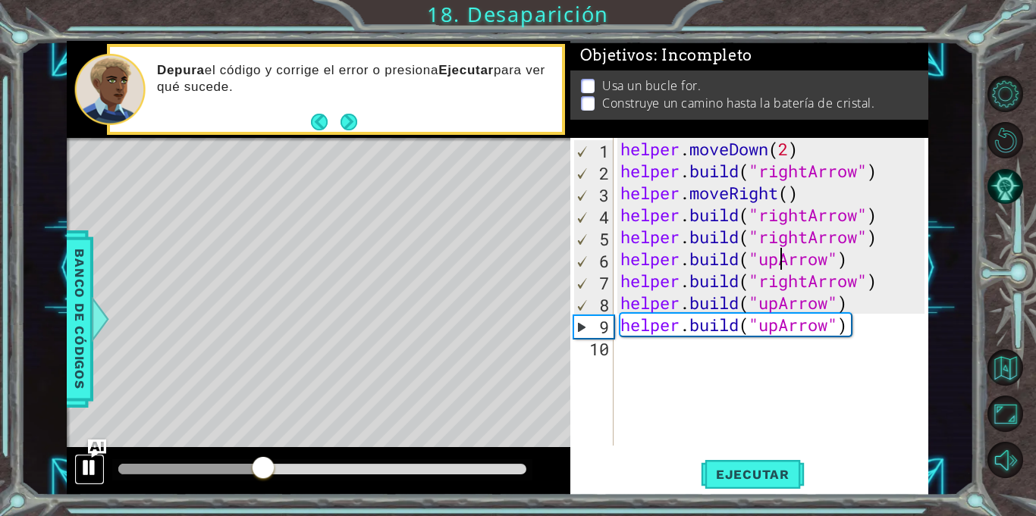
click at [84, 469] on div at bounding box center [90, 468] width 20 height 20
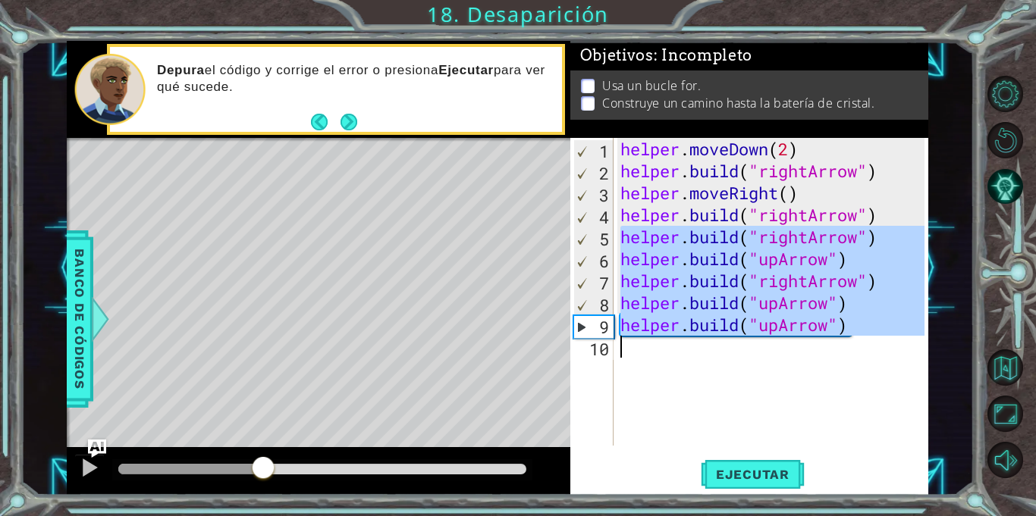
drag, startPoint x: 620, startPoint y: 237, endPoint x: 968, endPoint y: 485, distance: 428.4
click at [968, 485] on div "1 ההההההההההההההההההההההההההההההההההההההההההההההההההההההההההההההההההההההההההההה…" at bounding box center [496, 268] width 953 height 454
type textarea "[DOMAIN_NAME]("upArrow")"
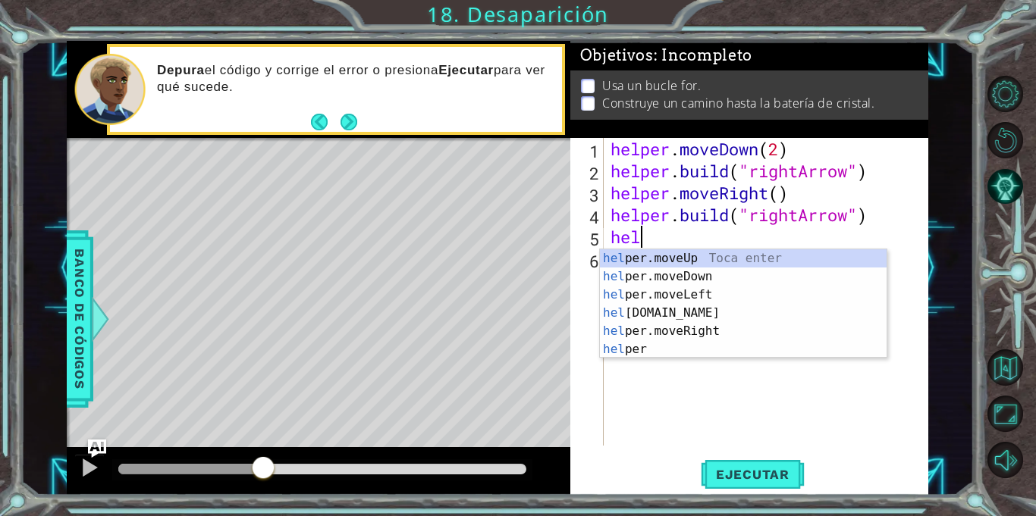
scroll to position [0, 1]
click at [680, 315] on div "help er.moveUp Toca enter help er.moveDown Toca enter help er.moveLeft Toca ent…" at bounding box center [743, 323] width 287 height 146
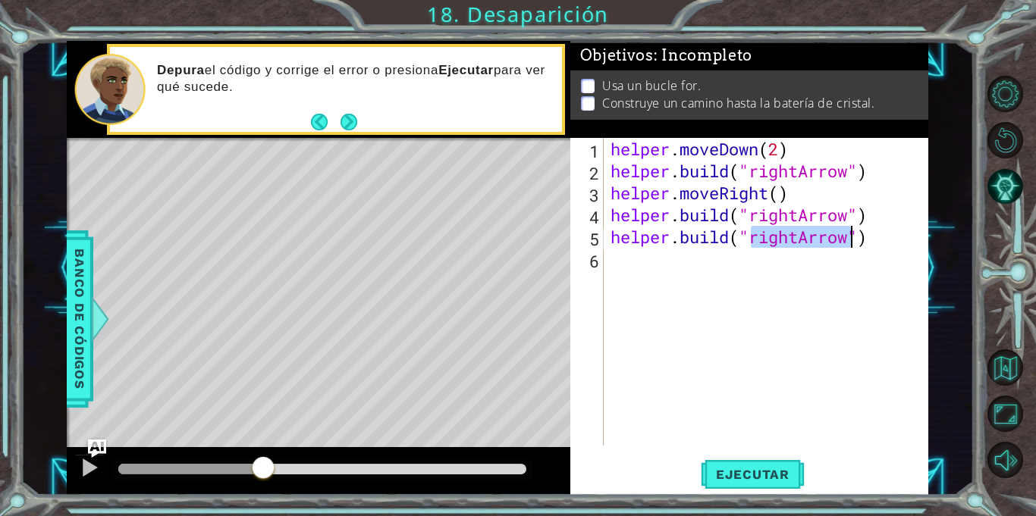
click at [799, 237] on div "helper . moveDown ( 2 ) helper . build ( "rightArrow" ) helper . moveRight ( ) …" at bounding box center [765, 292] width 317 height 308
type textarea "[DOMAIN_NAME]("downArrow")"
click at [794, 266] on div "helper . moveDown ( 2 ) helper . build ( "rightArrow" ) helper . moveRight ( ) …" at bounding box center [769, 314] width 325 height 352
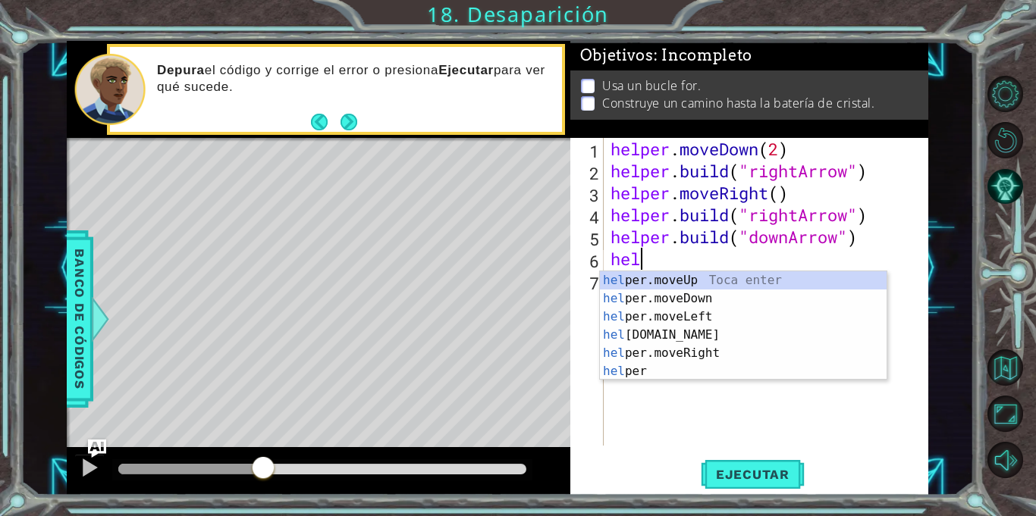
scroll to position [0, 1]
click at [683, 331] on div "help er.moveUp Toca enter help er.moveDown Toca enter help er.moveLeft Toca ent…" at bounding box center [743, 344] width 287 height 146
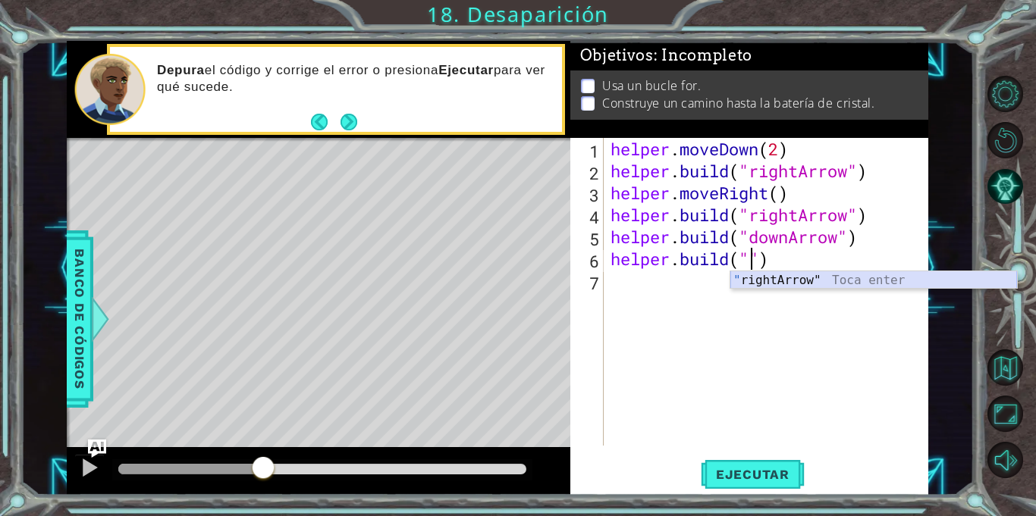
click at [825, 282] on div "" rightArrow" Toca enter" at bounding box center [873, 298] width 287 height 55
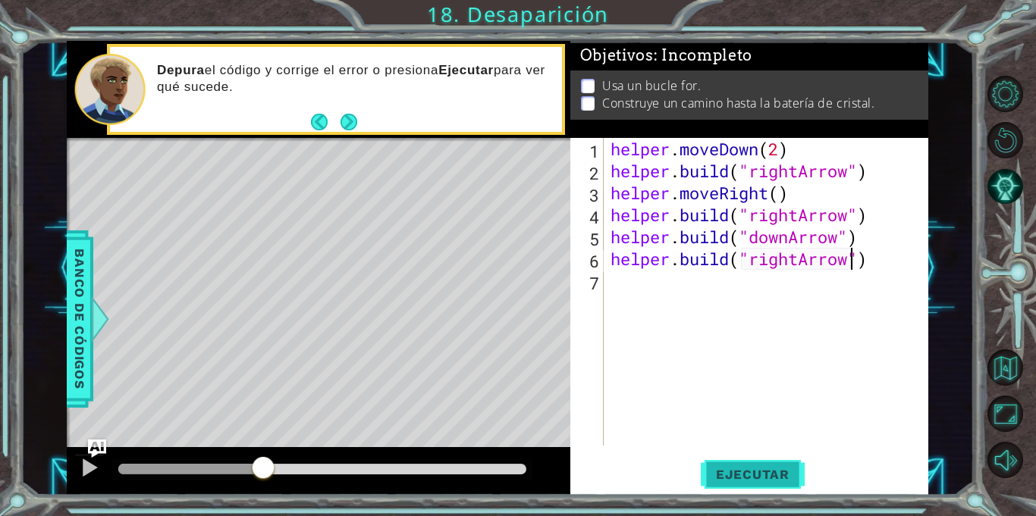
type textarea "[DOMAIN_NAME]("rightArrow")"
click at [724, 491] on button "Ejecutar" at bounding box center [753, 475] width 104 height 36
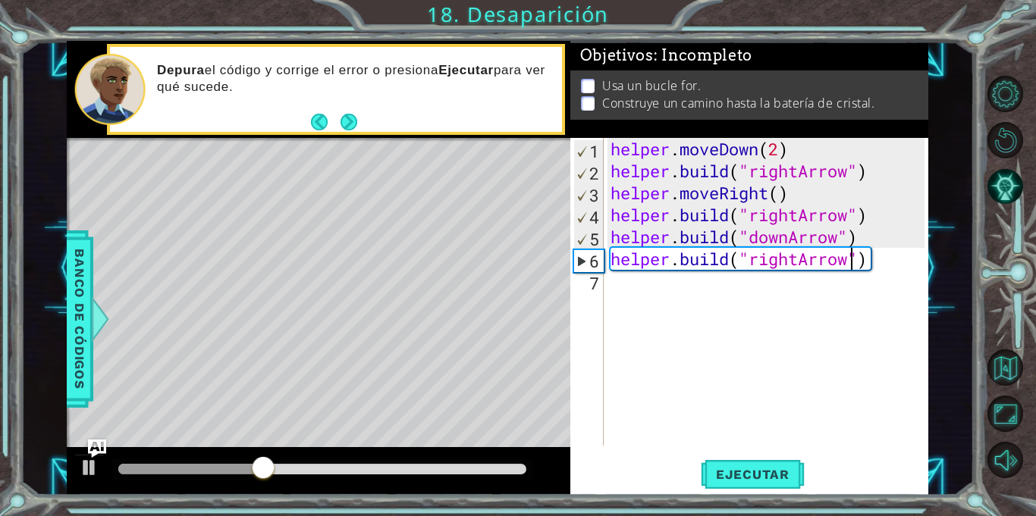
click at [871, 220] on div "helper . moveDown ( 2 ) helper . build ( "rightArrow" ) helper . moveRight ( ) …" at bounding box center [769, 314] width 325 height 352
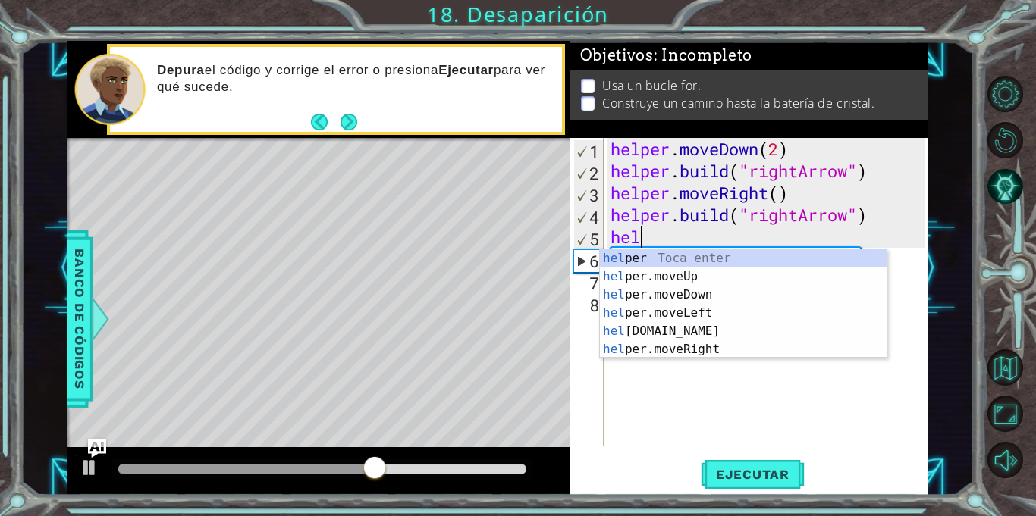
scroll to position [0, 2]
type textarea "helper"
click at [665, 381] on div "helper . moveDown ( 2 ) helper . build ( "rightArrow" ) helper . moveRight ( ) …" at bounding box center [769, 314] width 325 height 352
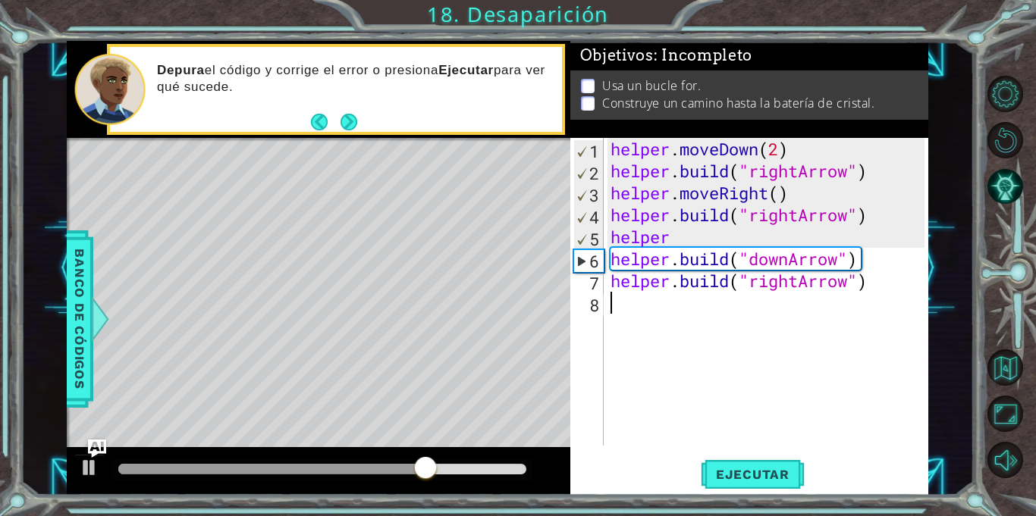
scroll to position [0, 0]
